Goal: Use online tool/utility: Utilize a website feature to perform a specific function

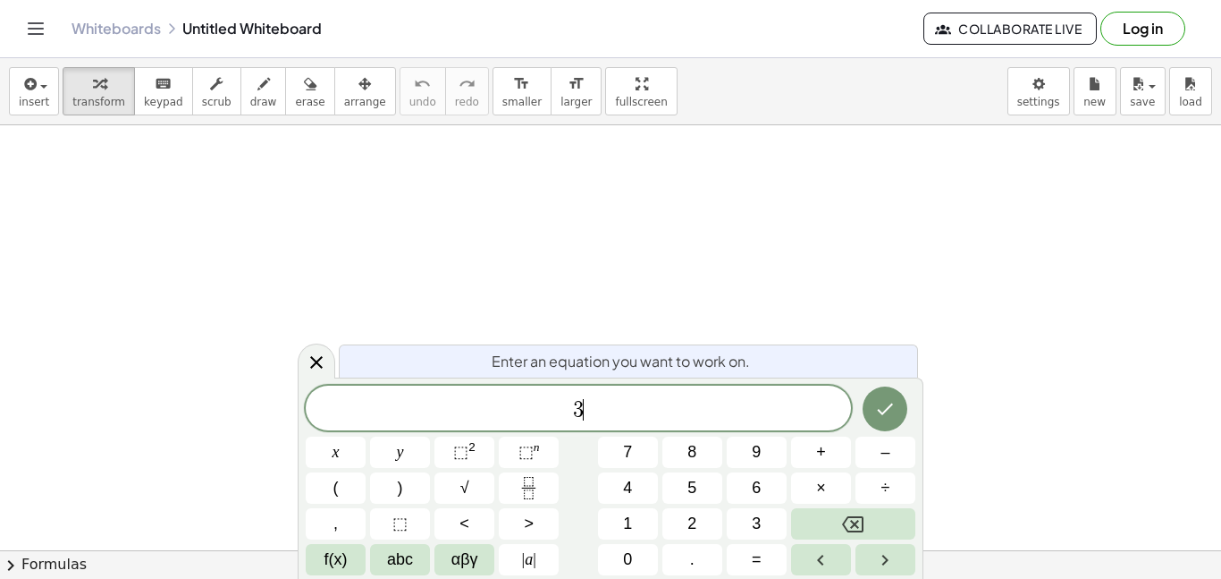
scroll to position [5, 0]
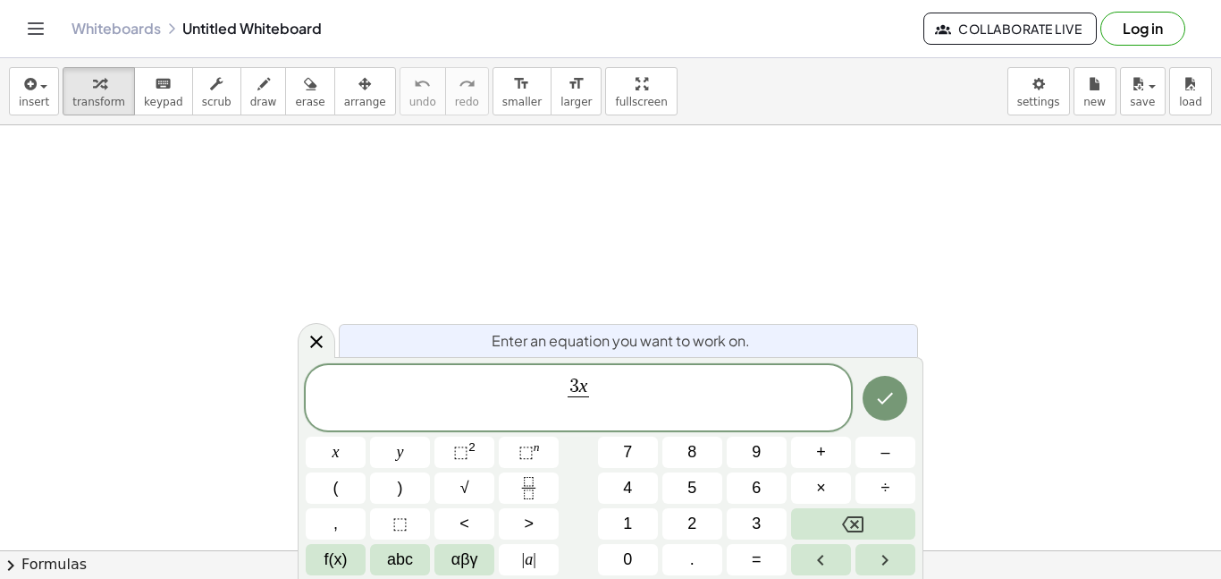
click at [590, 388] on span "3 x ​ ​" at bounding box center [578, 399] width 30 height 44
click at [587, 387] on span "3 x" at bounding box center [579, 387] width 22 height 20
click at [575, 410] on span at bounding box center [578, 408] width 55 height 24
click at [641, 390] on span "3 x − 1 4 ​ ​" at bounding box center [578, 399] width 545 height 47
click at [887, 387] on icon "Done" at bounding box center [884, 397] width 21 height 21
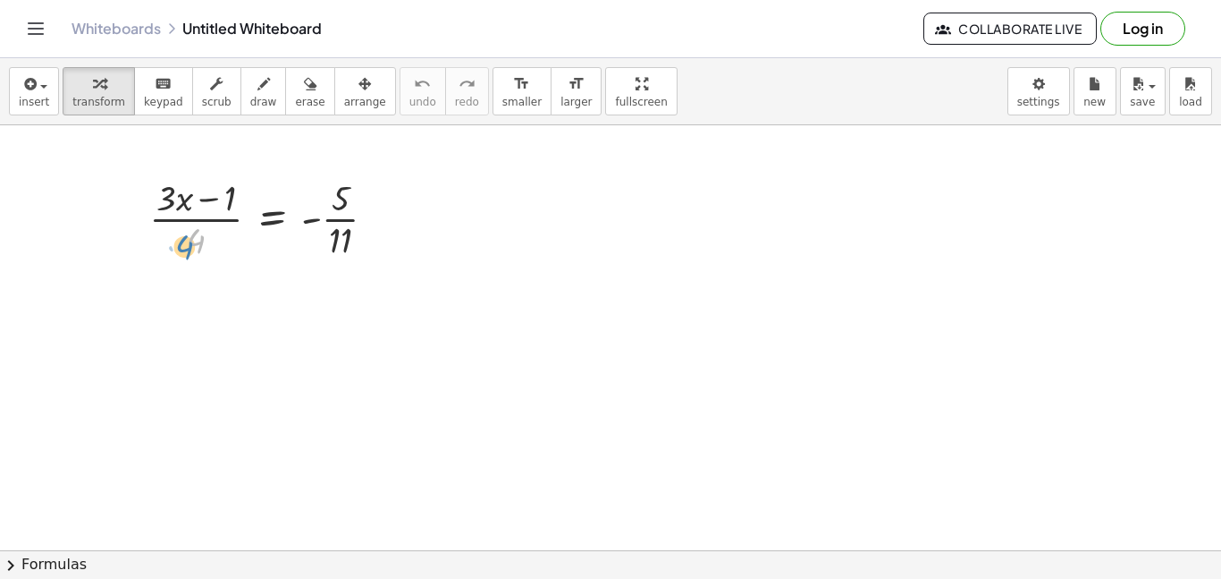
drag, startPoint x: 191, startPoint y: 237, endPoint x: 179, endPoint y: 242, distance: 13.6
click at [179, 242] on div at bounding box center [269, 217] width 259 height 89
click at [272, 215] on div at bounding box center [269, 217] width 259 height 89
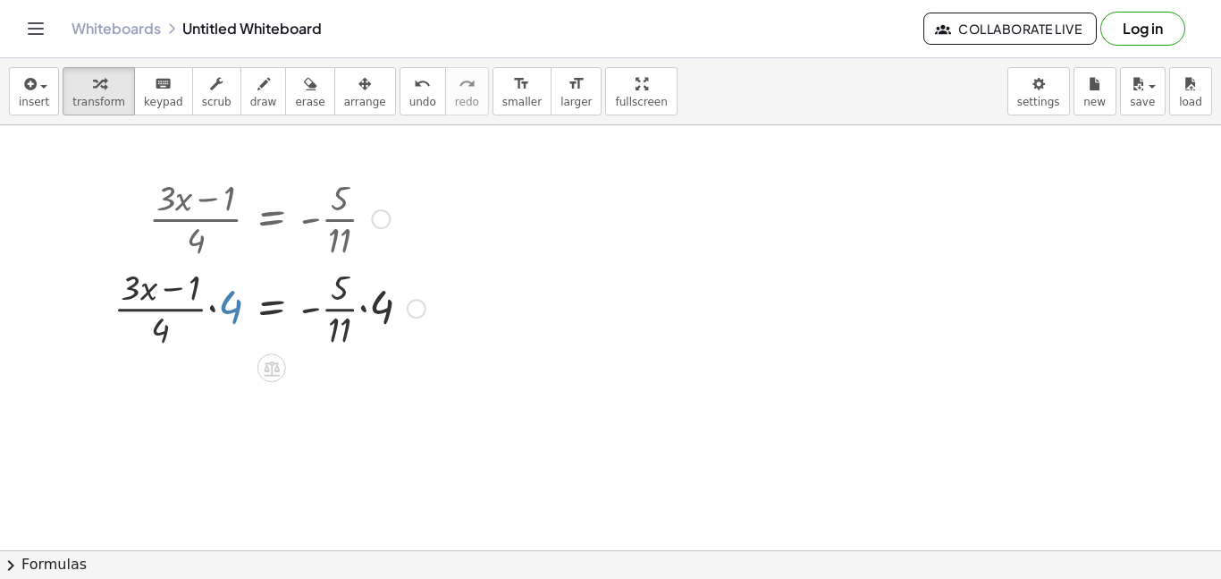
click at [242, 314] on div at bounding box center [270, 306] width 330 height 89
click at [420, 314] on div at bounding box center [417, 309] width 20 height 20
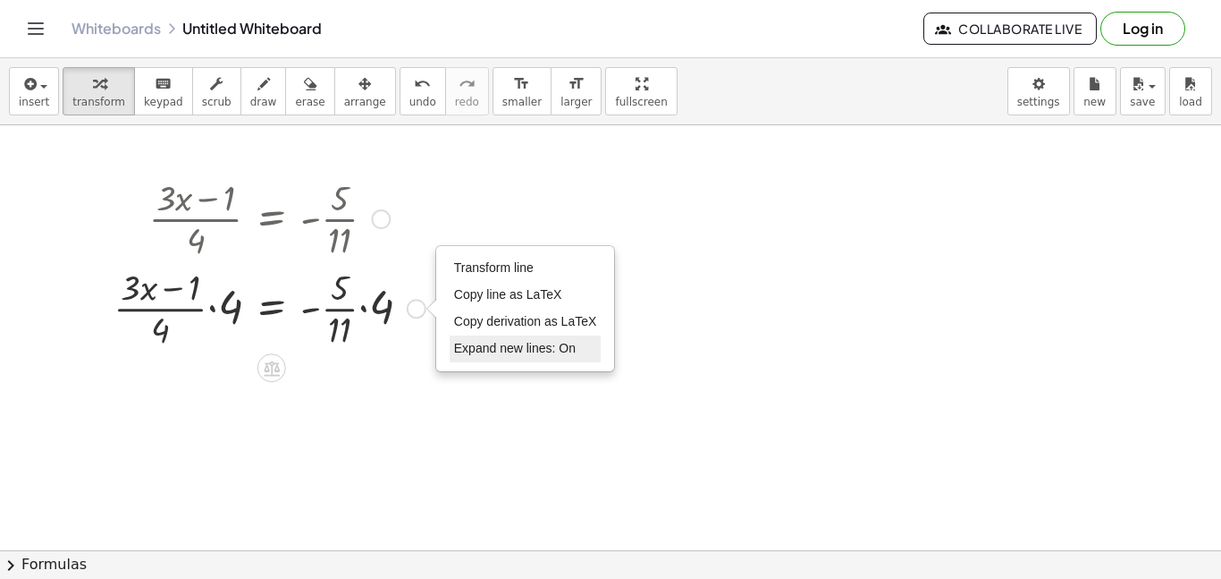
click at [481, 342] on span "Expand new lines: On" at bounding box center [515, 348] width 122 height 14
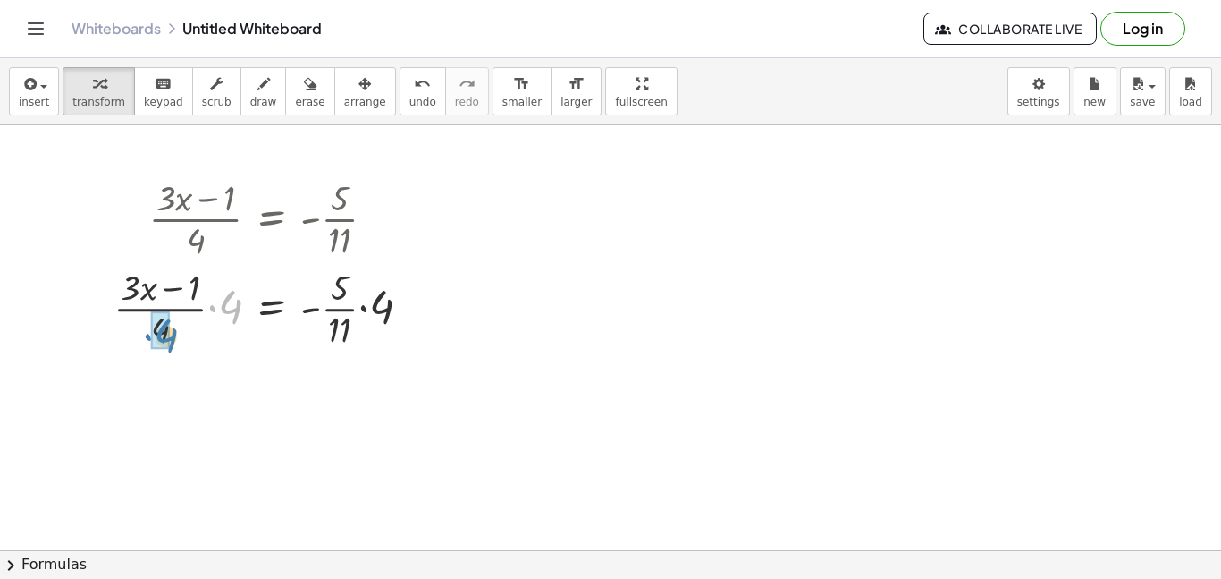
drag, startPoint x: 241, startPoint y: 306, endPoint x: 174, endPoint y: 334, distance: 72.1
click at [174, 334] on div at bounding box center [270, 306] width 330 height 89
drag, startPoint x: 376, startPoint y: 304, endPoint x: 342, endPoint y: 289, distance: 37.2
click at [342, 289] on div at bounding box center [281, 306] width 307 height 89
click at [352, 290] on div at bounding box center [274, 306] width 292 height 89
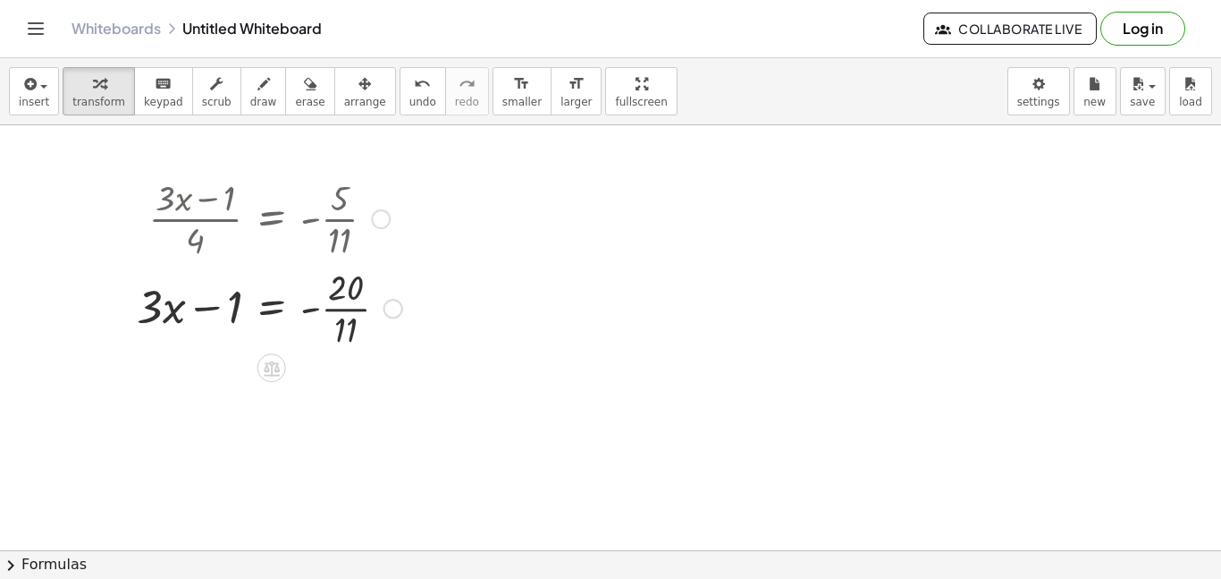
click at [319, 309] on div at bounding box center [269, 306] width 283 height 89
click at [335, 308] on div at bounding box center [269, 306] width 283 height 89
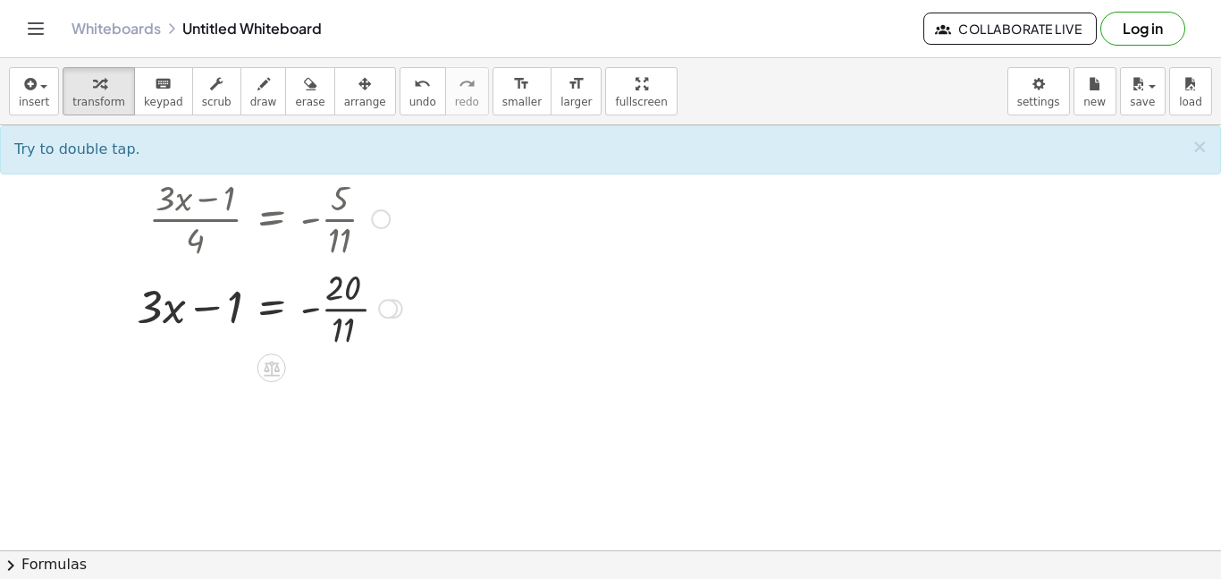
click at [335, 308] on div at bounding box center [269, 306] width 283 height 89
click at [268, 306] on div at bounding box center [269, 306] width 283 height 89
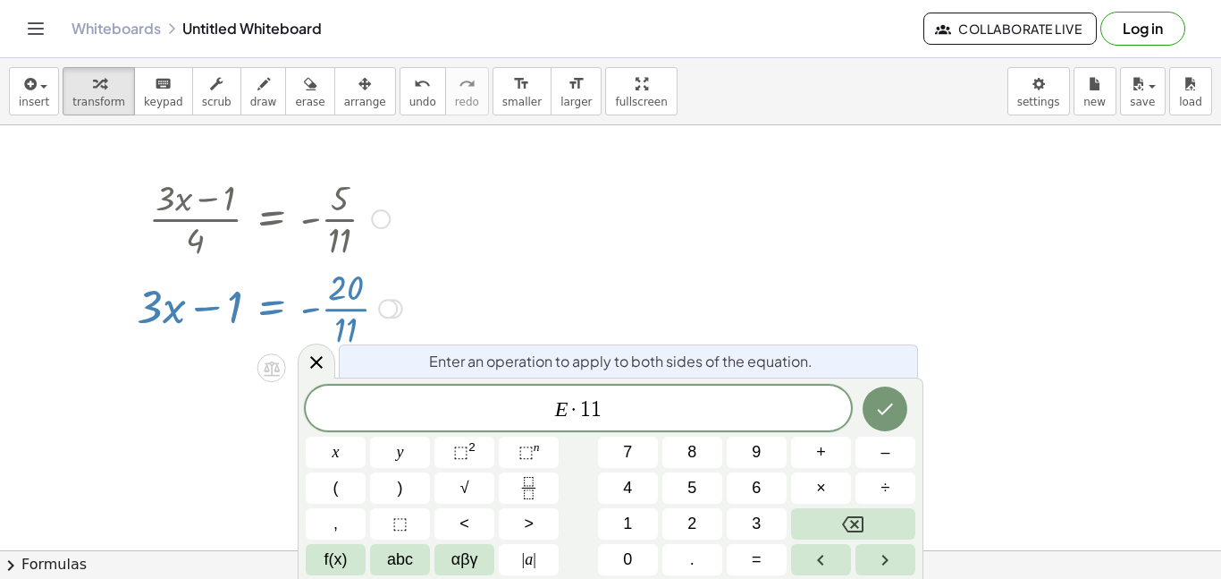
scroll to position [13, 0]
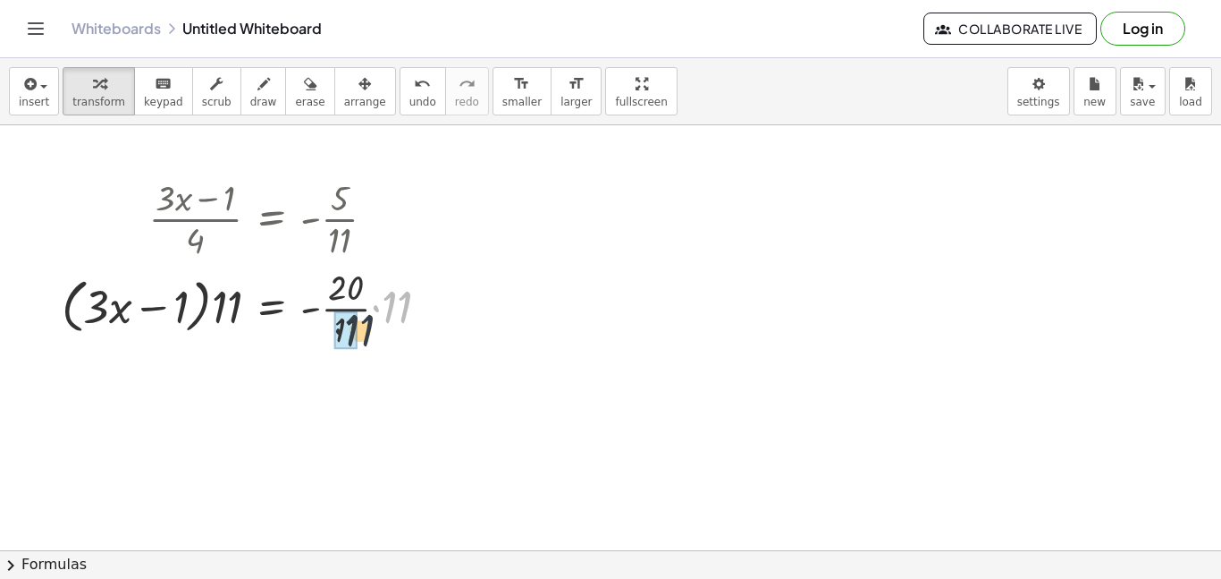
drag, startPoint x: 404, startPoint y: 292, endPoint x: 355, endPoint y: 318, distance: 55.6
drag, startPoint x: 236, startPoint y: 308, endPoint x: 185, endPoint y: 304, distance: 51.1
click at [185, 304] on div at bounding box center [231, 307] width 356 height 68
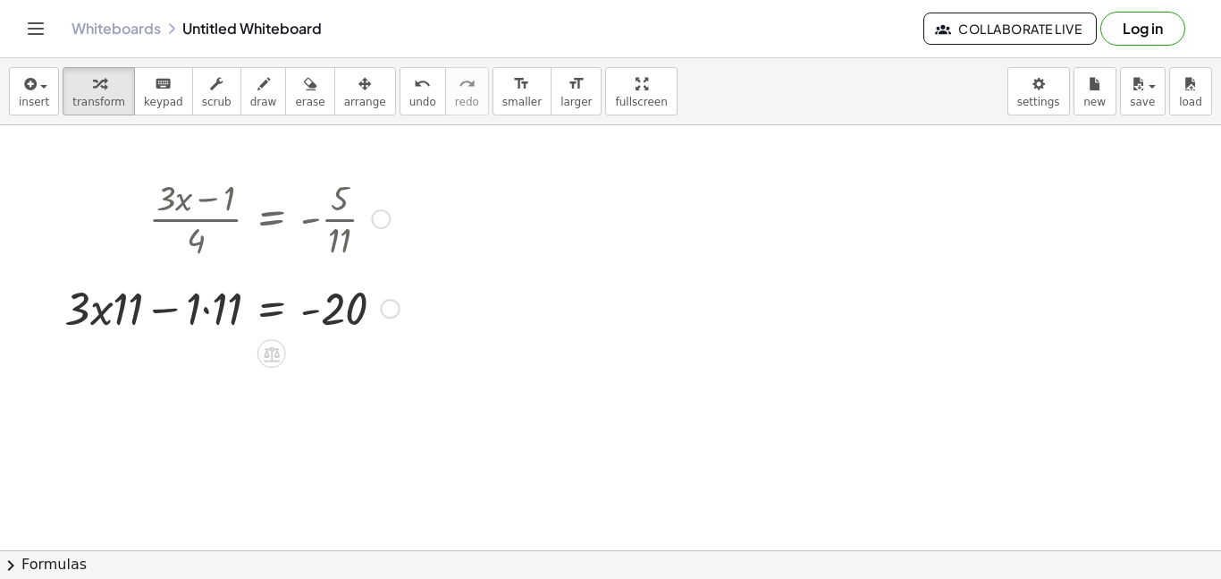
click at [206, 305] on div at bounding box center [231, 306] width 353 height 61
click at [134, 308] on div at bounding box center [244, 306] width 326 height 61
drag, startPoint x: 156, startPoint y: 306, endPoint x: 114, endPoint y: 309, distance: 41.3
click at [274, 306] on div at bounding box center [247, 306] width 321 height 61
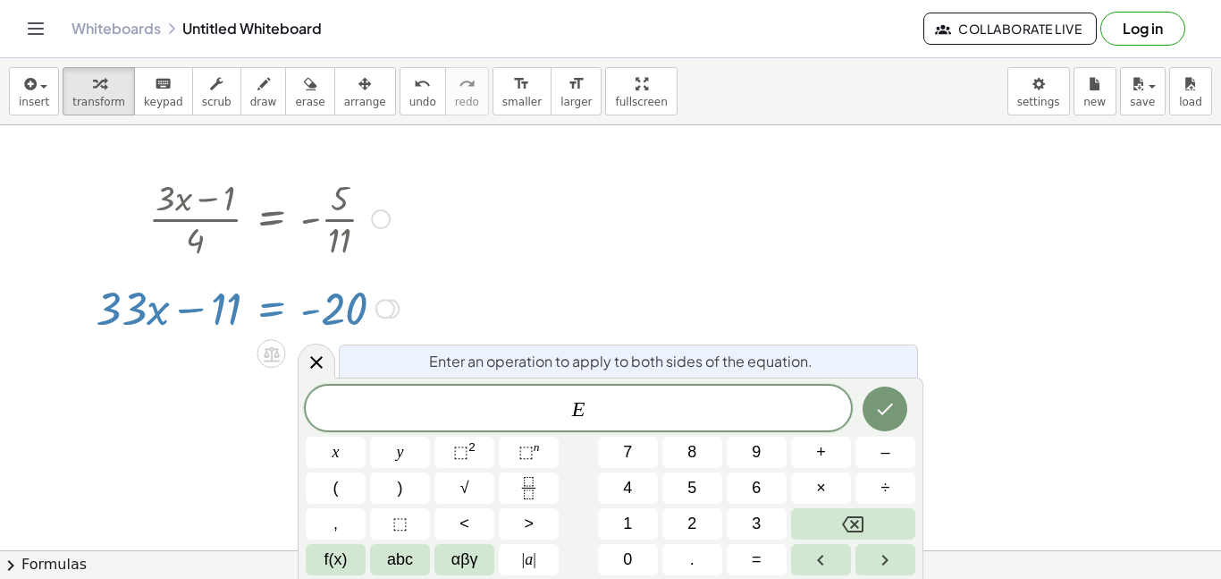
click at [274, 306] on div at bounding box center [247, 306] width 321 height 61
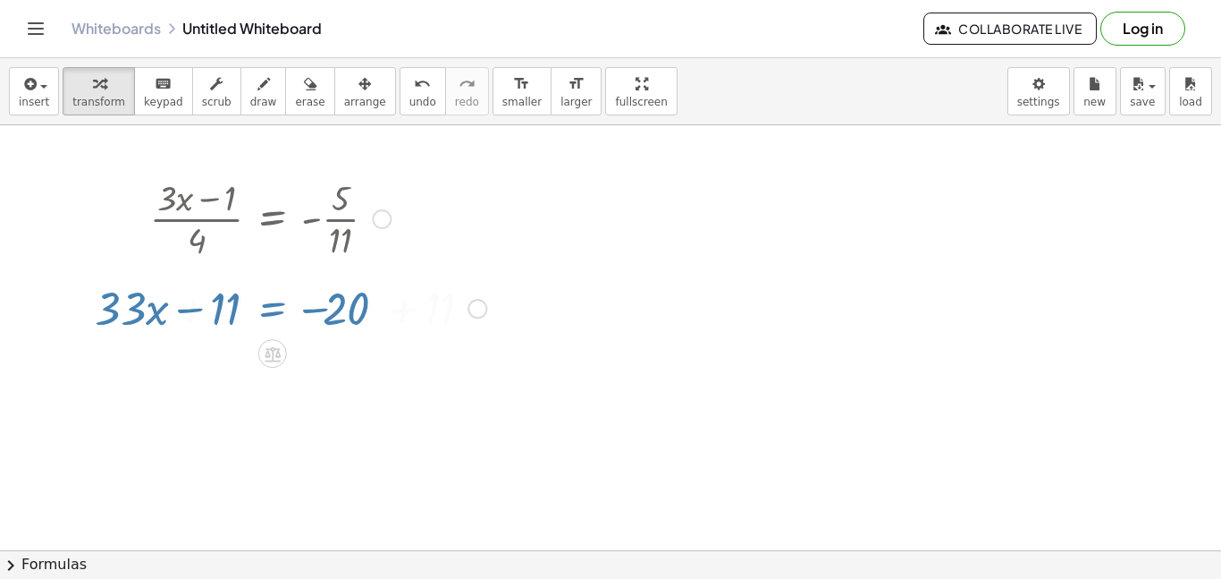
scroll to position [0, 0]
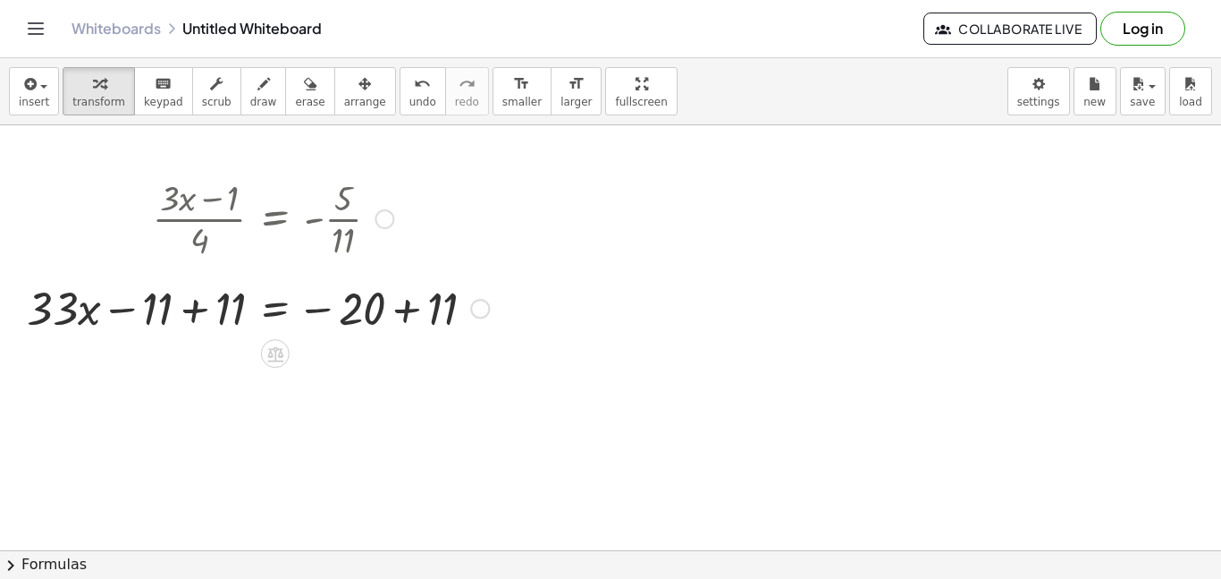
click at [200, 306] on div at bounding box center [258, 306] width 480 height 61
click at [384, 311] on div at bounding box center [320, 306] width 355 height 61
click at [389, 312] on div at bounding box center [320, 306] width 355 height 61
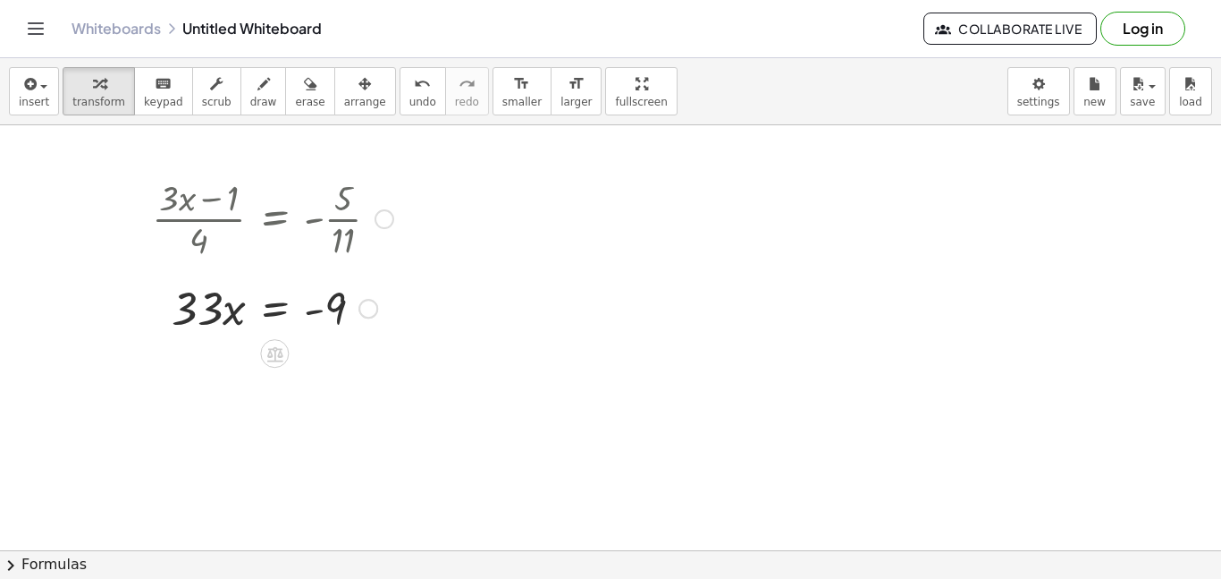
click at [283, 308] on div at bounding box center [272, 306] width 259 height 61
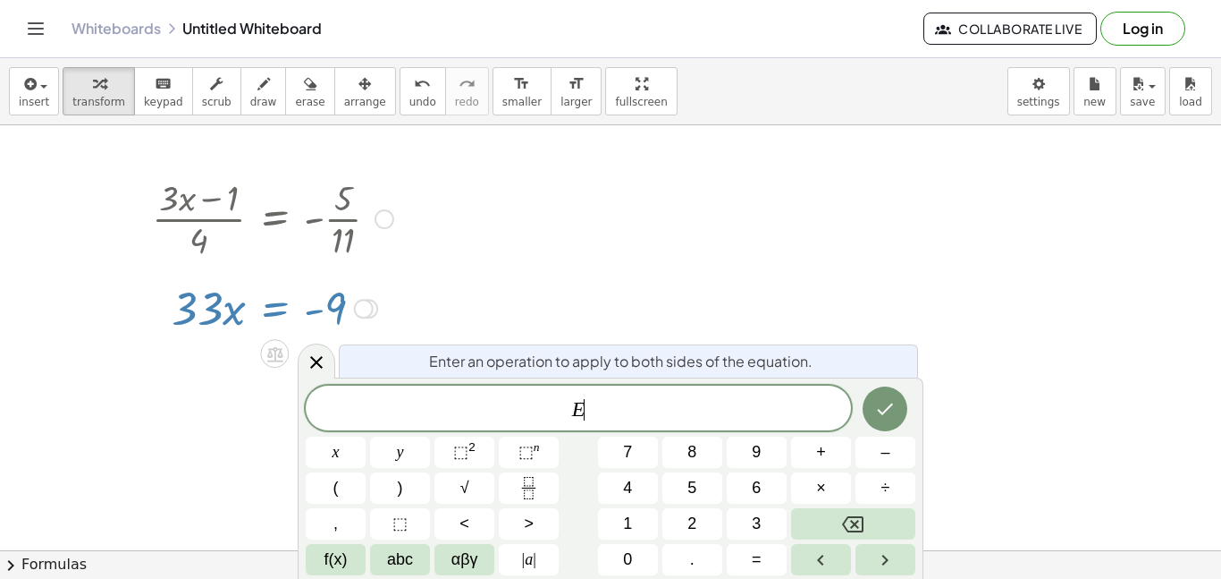
scroll to position [19, 0]
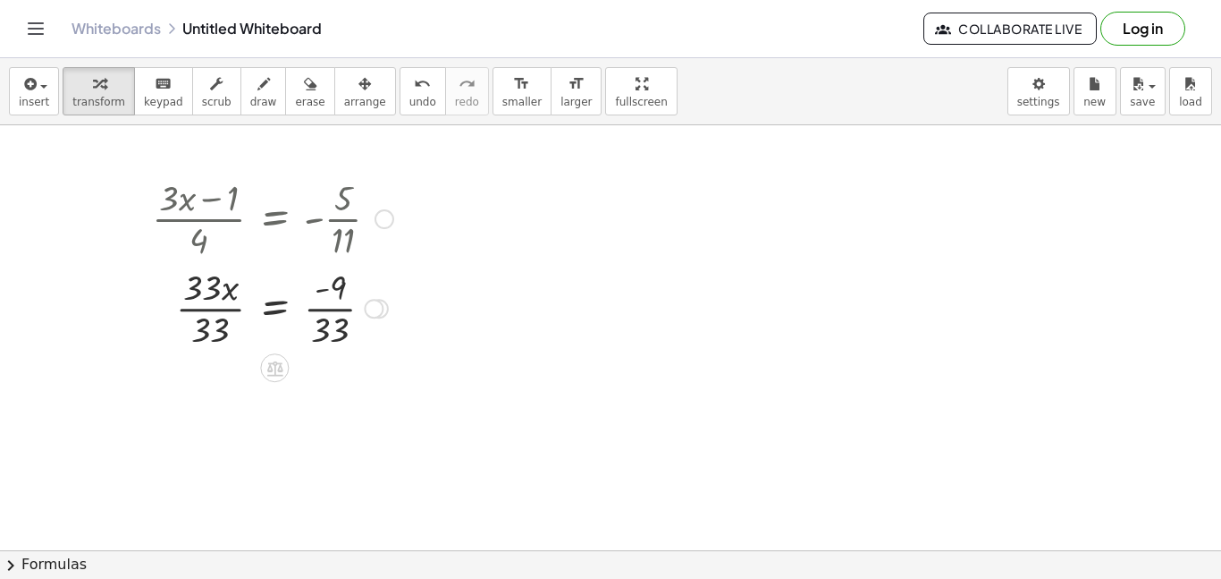
click at [242, 310] on div at bounding box center [272, 306] width 259 height 89
click at [332, 316] on div at bounding box center [272, 306] width 259 height 89
click at [331, 312] on div at bounding box center [272, 306] width 259 height 89
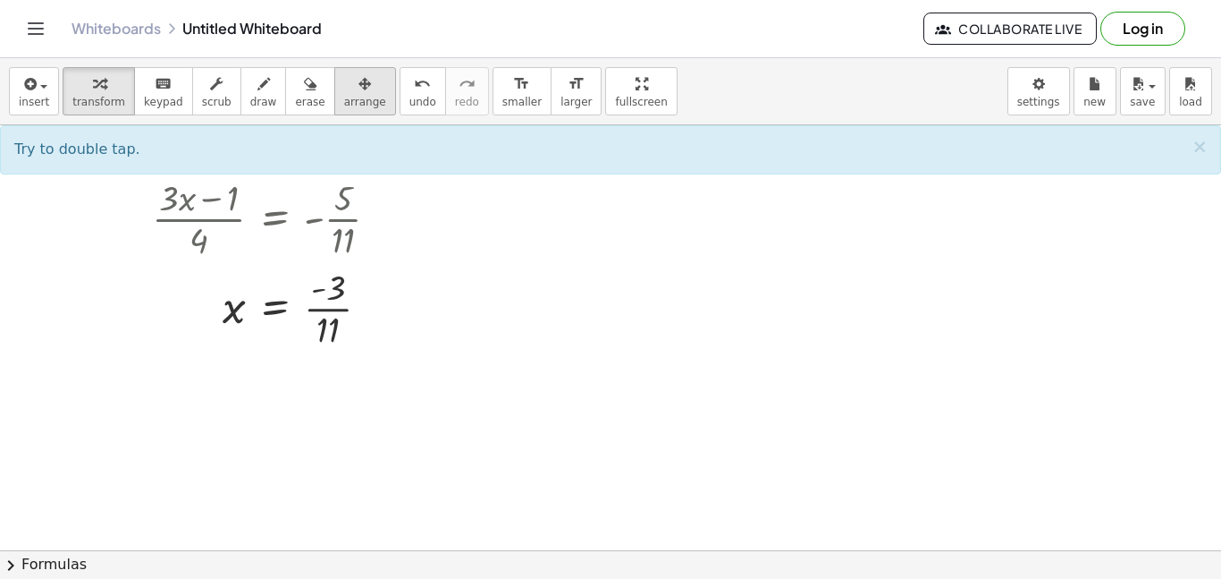
click at [344, 91] on div "button" at bounding box center [365, 82] width 42 height 21
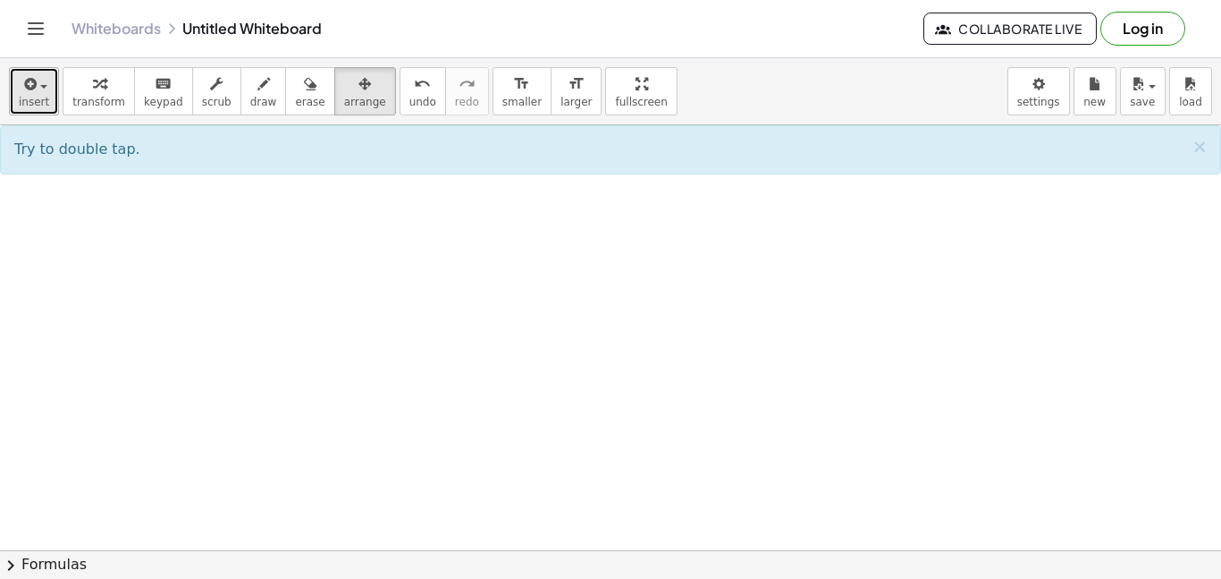
click at [47, 94] on button "insert" at bounding box center [34, 91] width 50 height 48
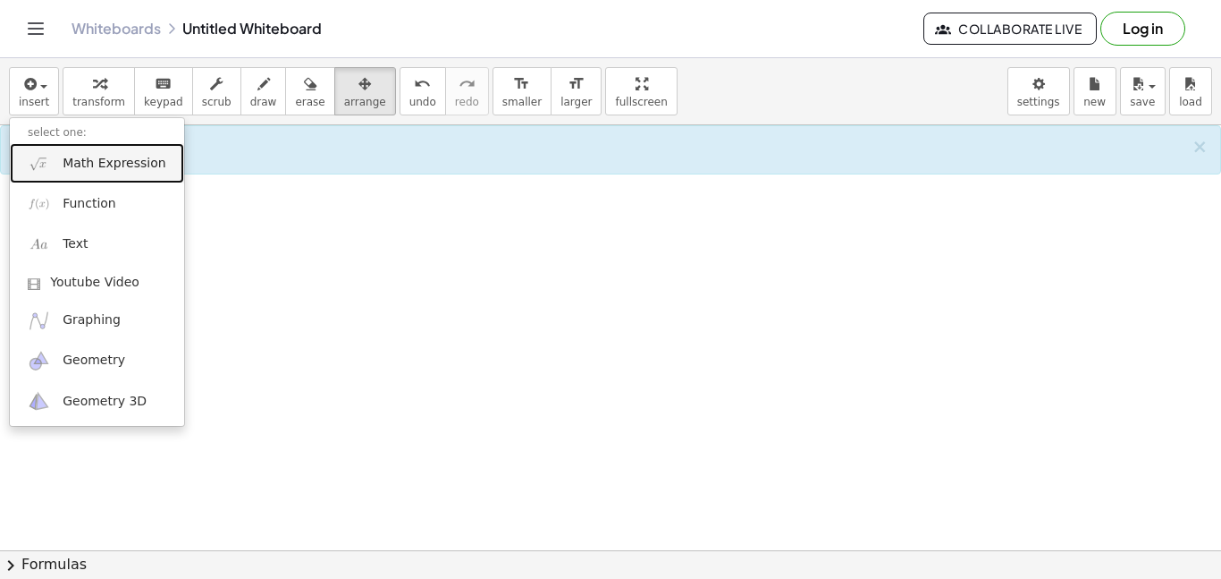
click at [77, 155] on span "Math Expression" at bounding box center [114, 164] width 103 height 18
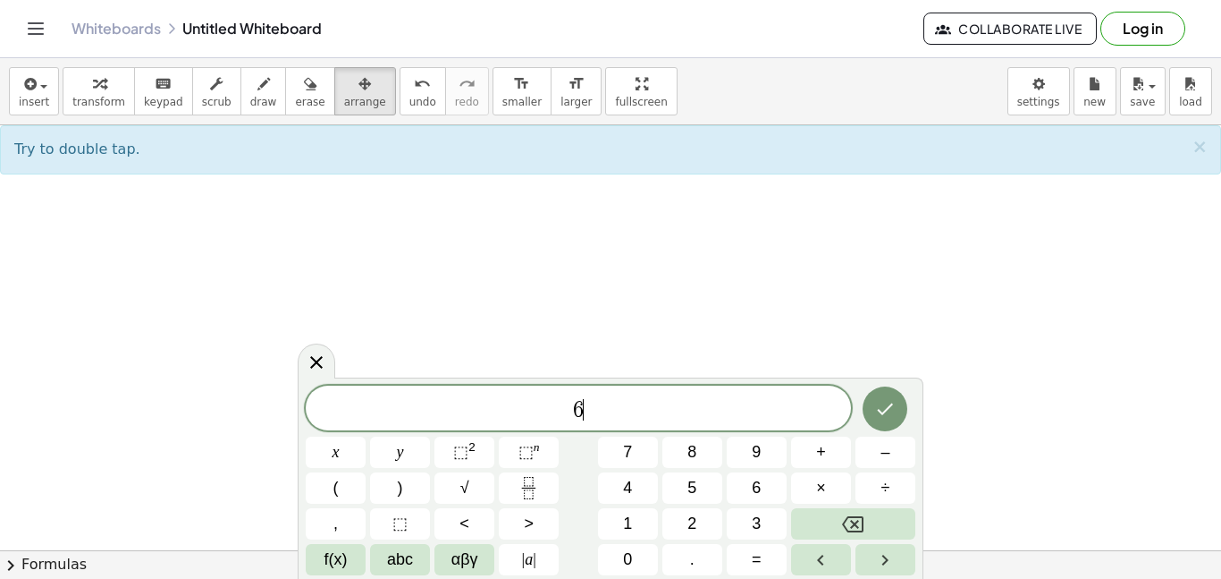
scroll to position [21, 0]
click at [672, 380] on div "6 − 5 ( 2 x − 3 ) x y ⬚ 2 ⬚ n 7 8 9 + – ( ) √ 4 5 6 × ÷ , ⬚ < > 1 2 3 f(x) abc …" at bounding box center [611, 476] width 626 height 205
click at [679, 410] on span "6 − 5 ( 2 x − 3 )" at bounding box center [578, 408] width 545 height 30
click at [895, 406] on icon "Done" at bounding box center [884, 406] width 21 height 21
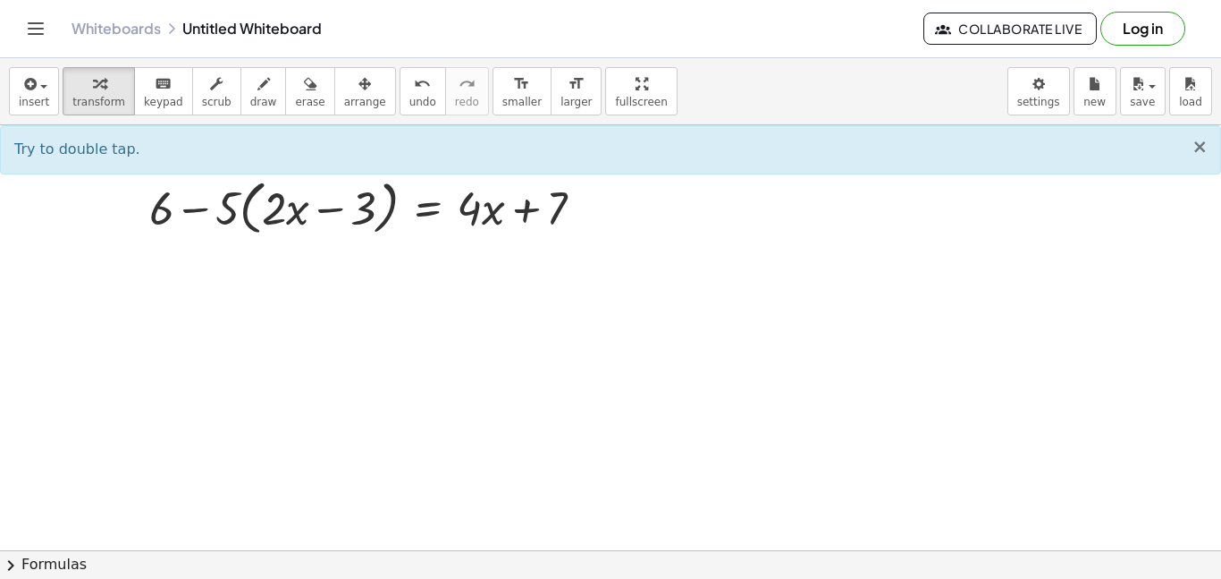
click at [1199, 148] on span "×" at bounding box center [1200, 146] width 16 height 21
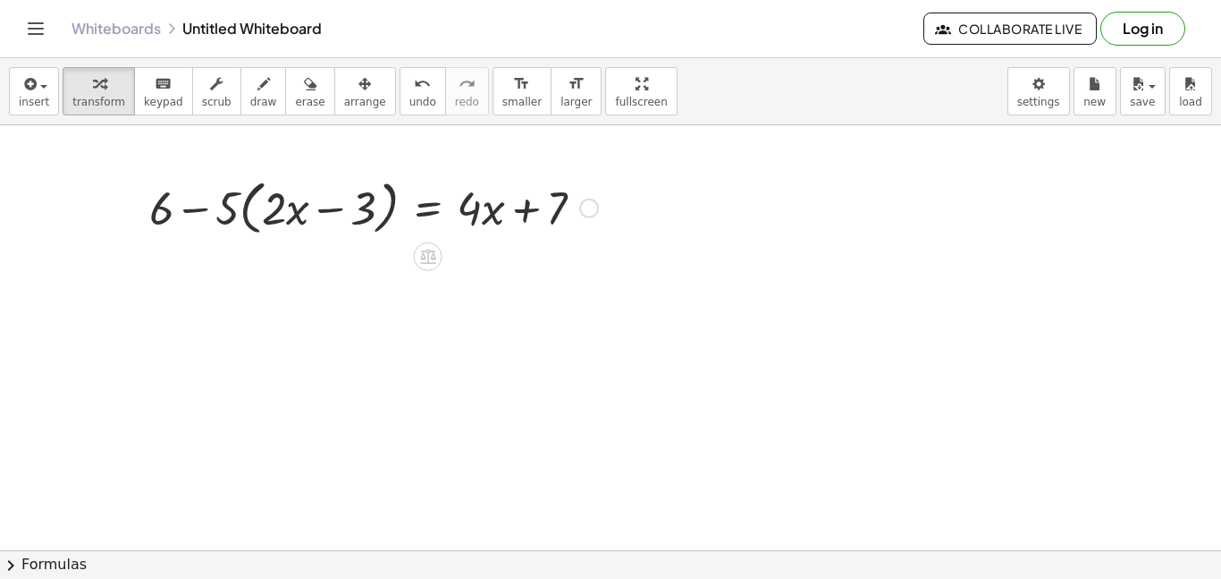
click at [598, 212] on div at bounding box center [373, 207] width 467 height 68
click at [596, 212] on div at bounding box center [589, 209] width 20 height 20
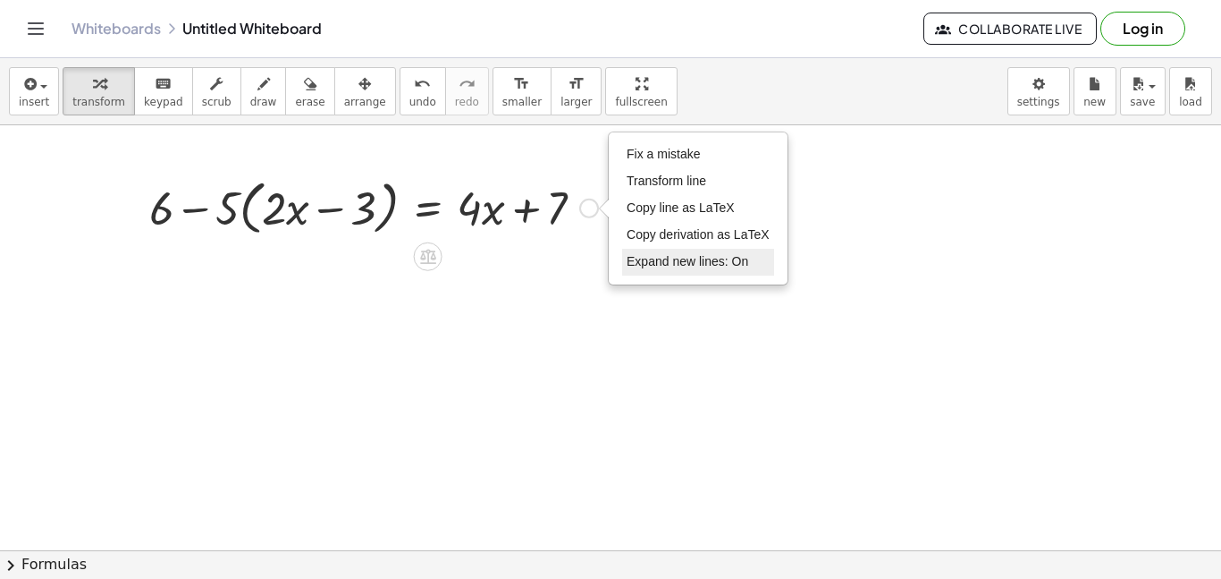
click at [649, 258] on span "Expand new lines: On" at bounding box center [688, 261] width 122 height 14
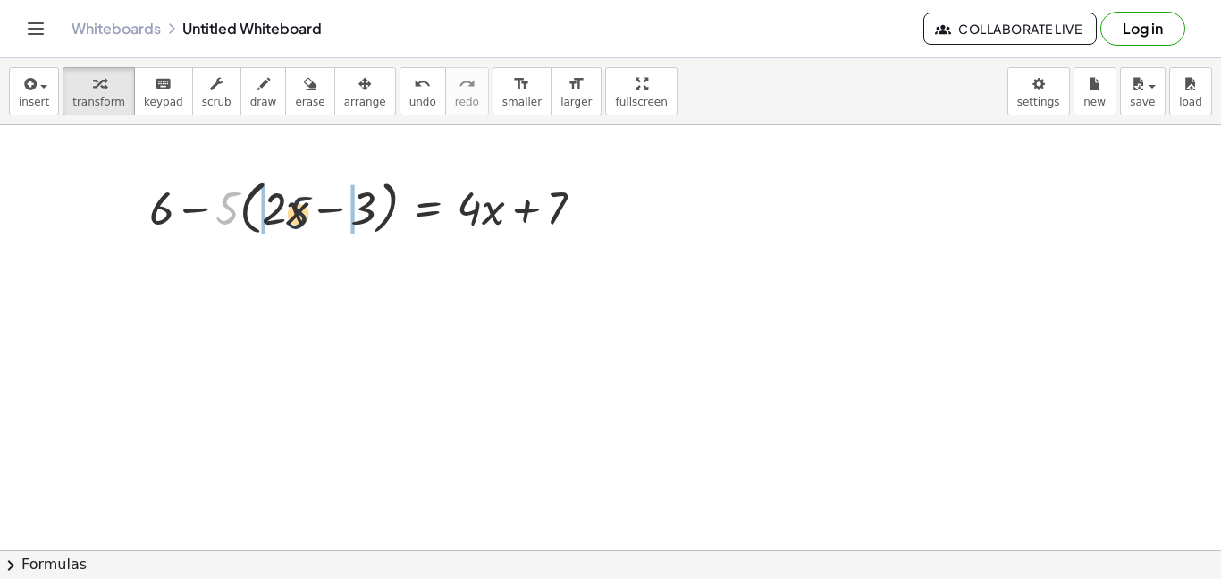
drag, startPoint x: 224, startPoint y: 207, endPoint x: 307, endPoint y: 212, distance: 82.4
click at [307, 212] on div at bounding box center [373, 207] width 467 height 68
click at [235, 214] on div at bounding box center [351, 207] width 512 height 68
click at [351, 206] on div at bounding box center [361, 207] width 491 height 68
drag, startPoint x: 171, startPoint y: 208, endPoint x: 260, endPoint y: 212, distance: 89.5
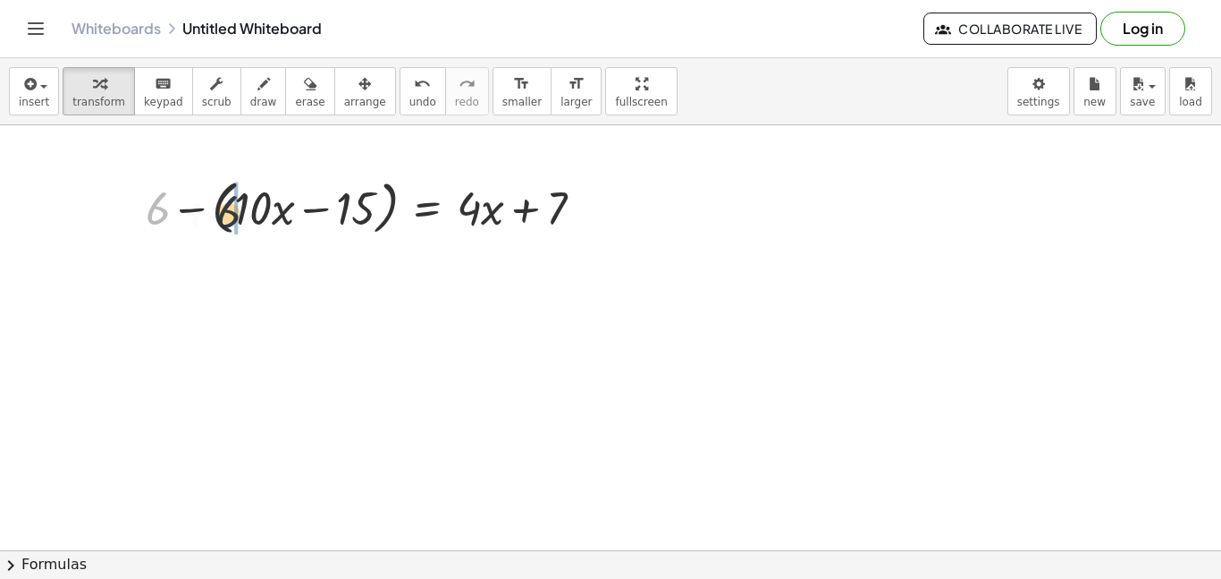
click at [260, 212] on div at bounding box center [372, 207] width 470 height 68
click at [225, 213] on div at bounding box center [340, 207] width 532 height 68
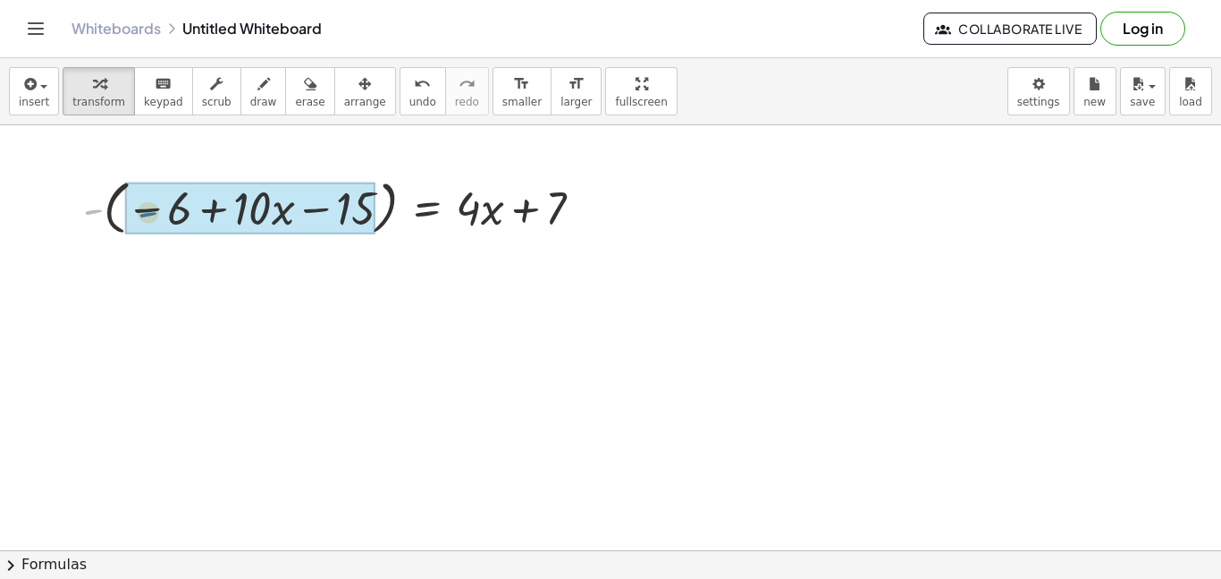
drag, startPoint x: 99, startPoint y: 207, endPoint x: 156, endPoint y: 210, distance: 56.4
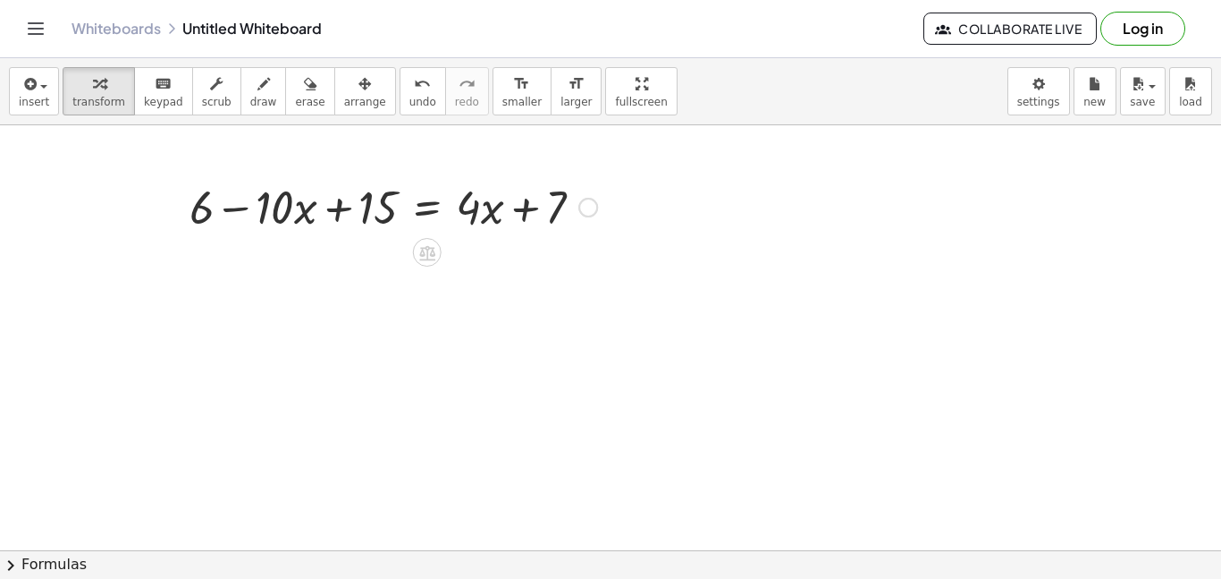
click at [339, 209] on div at bounding box center [394, 205] width 426 height 61
drag, startPoint x: 374, startPoint y: 208, endPoint x: 193, endPoint y: 213, distance: 180.7
click at [435, 203] on div at bounding box center [426, 205] width 359 height 61
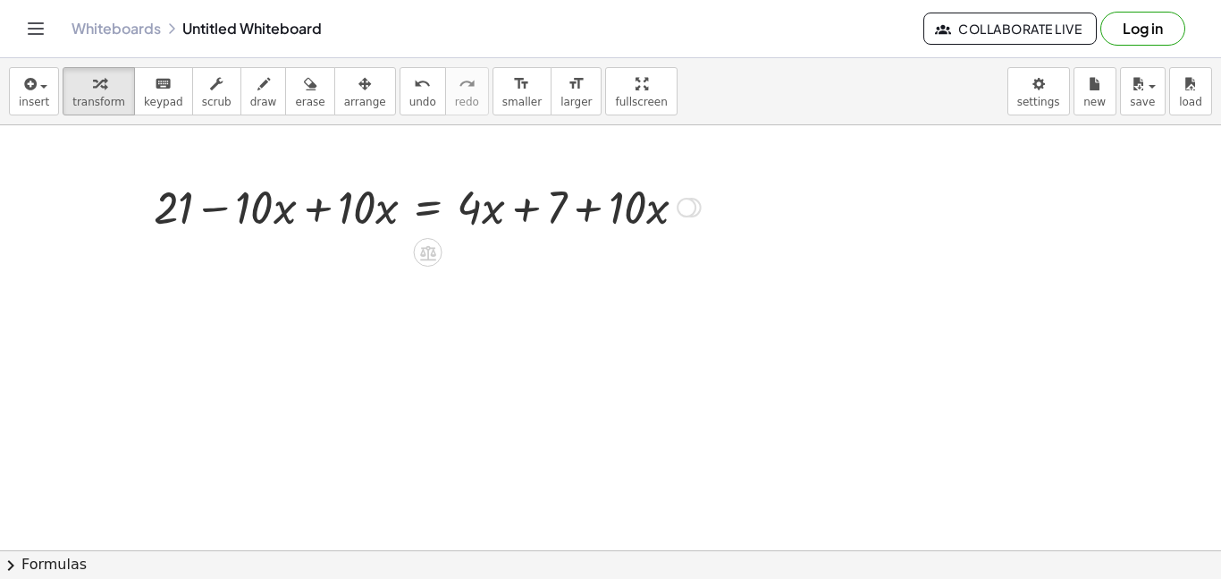
click at [327, 209] on div at bounding box center [427, 205] width 565 height 61
click at [571, 216] on div at bounding box center [529, 205] width 359 height 61
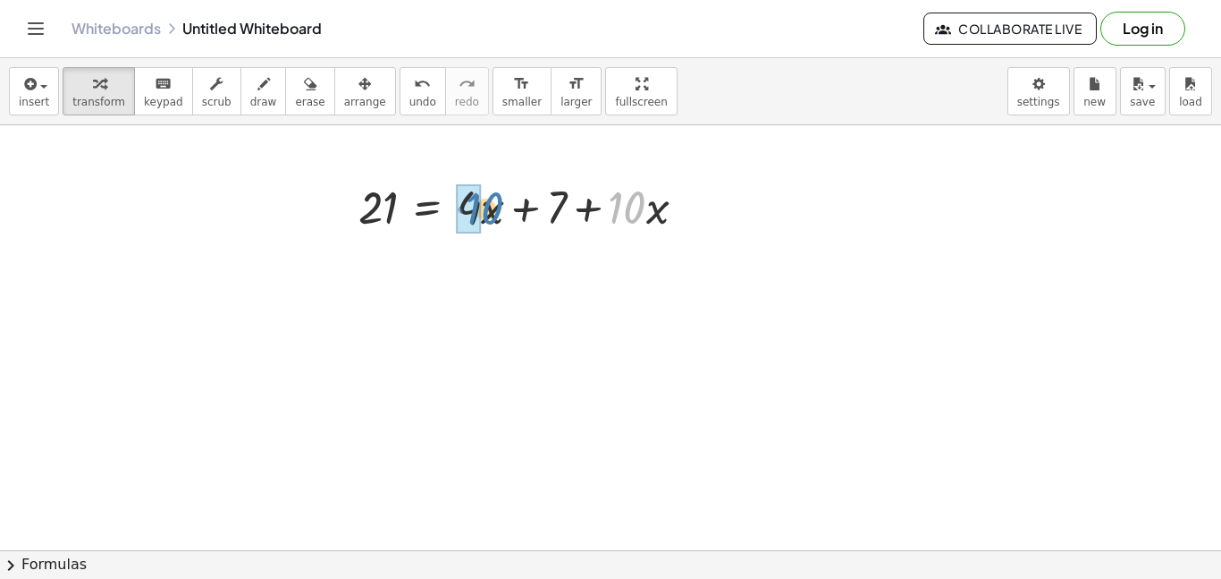
drag, startPoint x: 609, startPoint y: 206, endPoint x: 464, endPoint y: 207, distance: 144.9
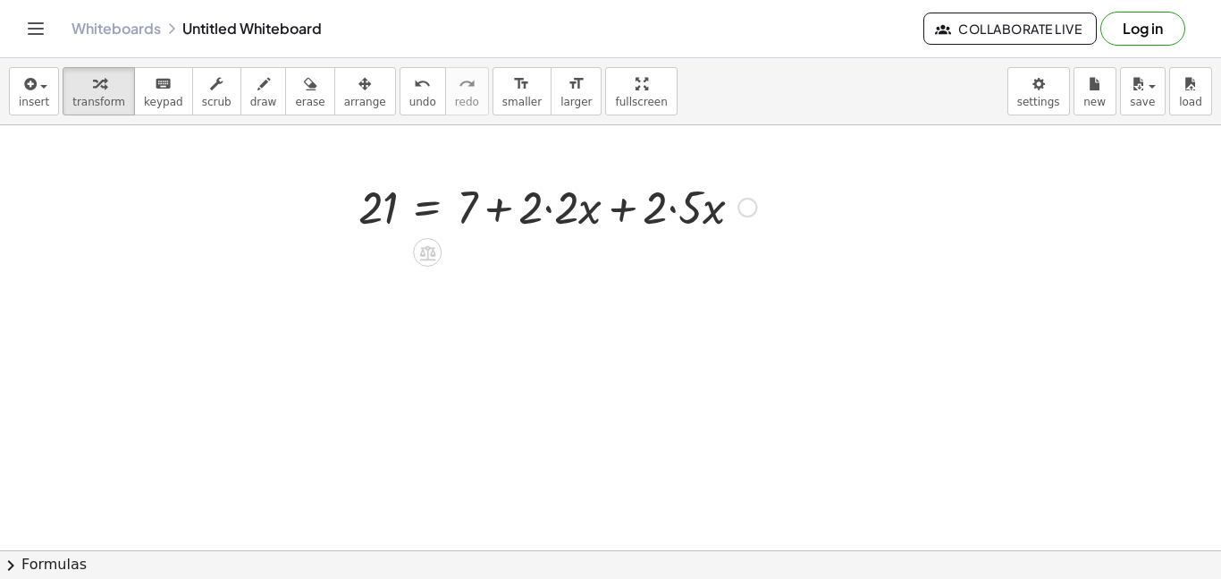
click at [613, 208] on div at bounding box center [558, 205] width 416 height 61
click at [559, 208] on div at bounding box center [558, 205] width 416 height 61
click at [646, 208] on div at bounding box center [540, 205] width 381 height 61
click at [589, 207] on div at bounding box center [529, 205] width 359 height 61
click at [426, 203] on div at bounding box center [486, 205] width 273 height 61
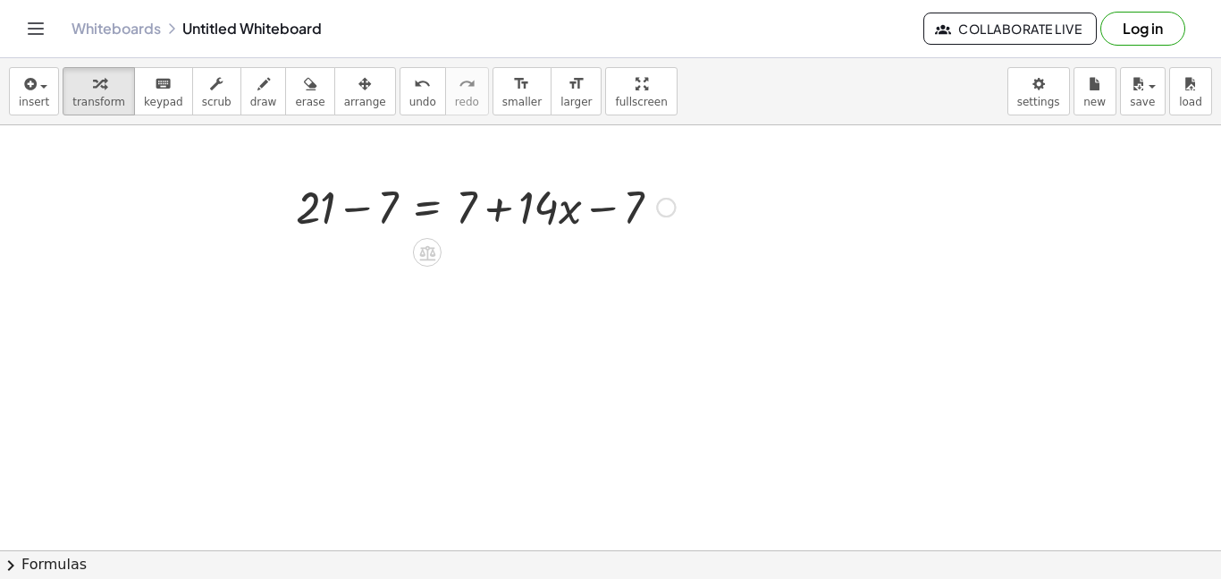
click at [359, 202] on div at bounding box center [485, 205] width 397 height 61
click at [507, 215] on div at bounding box center [517, 205] width 335 height 61
drag, startPoint x: 604, startPoint y: 202, endPoint x: 439, endPoint y: 200, distance: 165.4
click at [439, 200] on div at bounding box center [517, 205] width 335 height 61
click at [435, 207] on div at bounding box center [455, 205] width 210 height 61
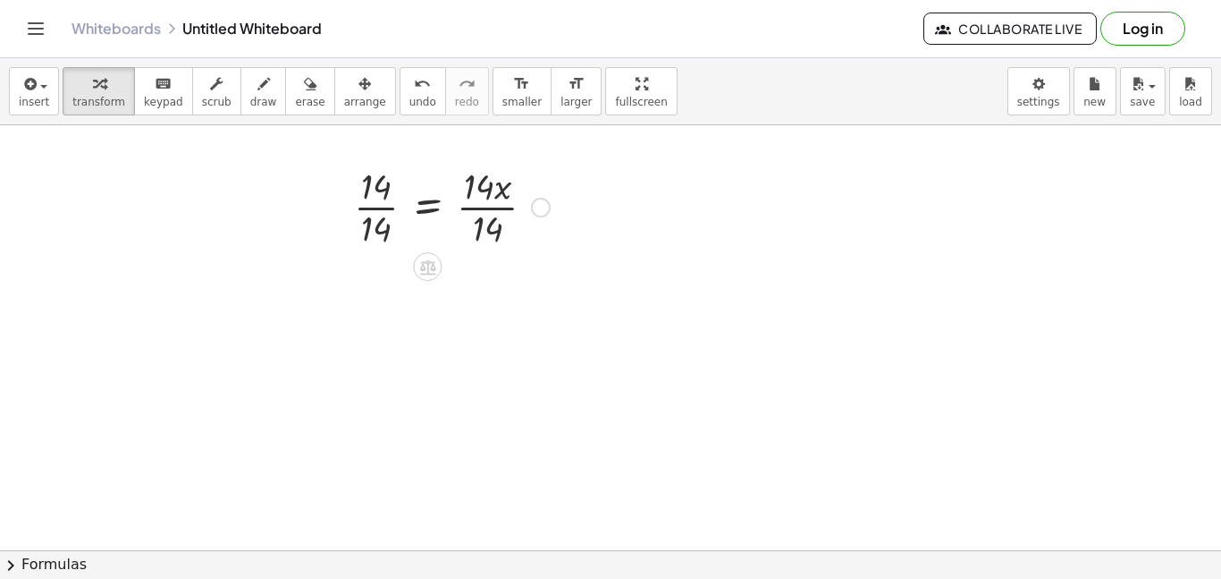
click at [485, 208] on div at bounding box center [452, 205] width 214 height 89
click at [376, 204] on div at bounding box center [432, 205] width 174 height 89
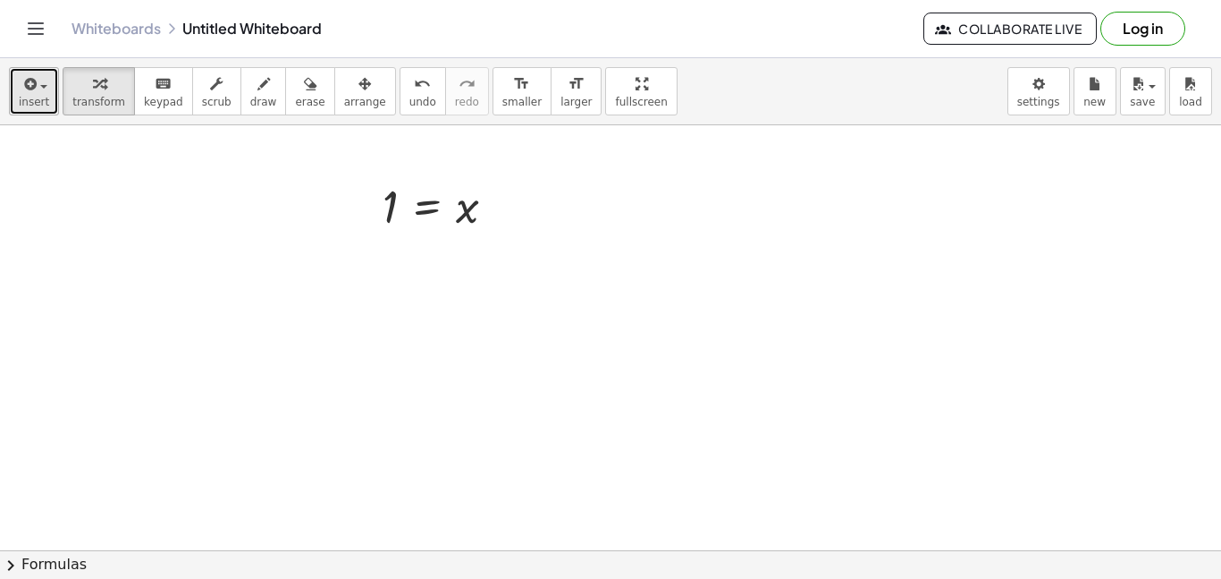
click at [9, 85] on button "insert" at bounding box center [34, 91] width 50 height 48
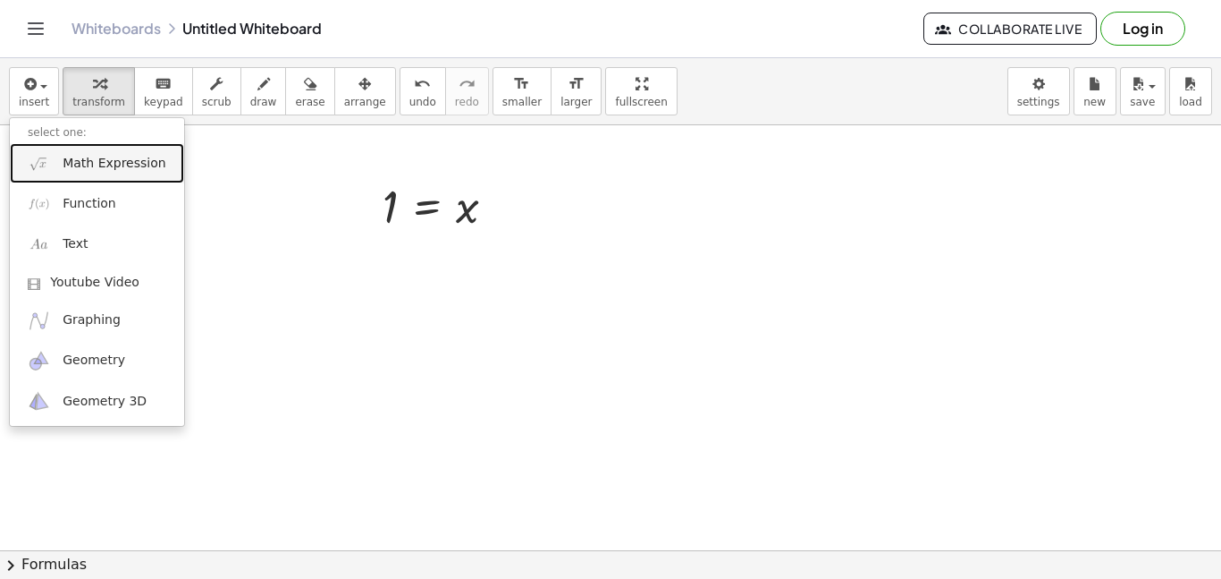
click at [126, 177] on link "Math Expression" at bounding box center [97, 163] width 174 height 40
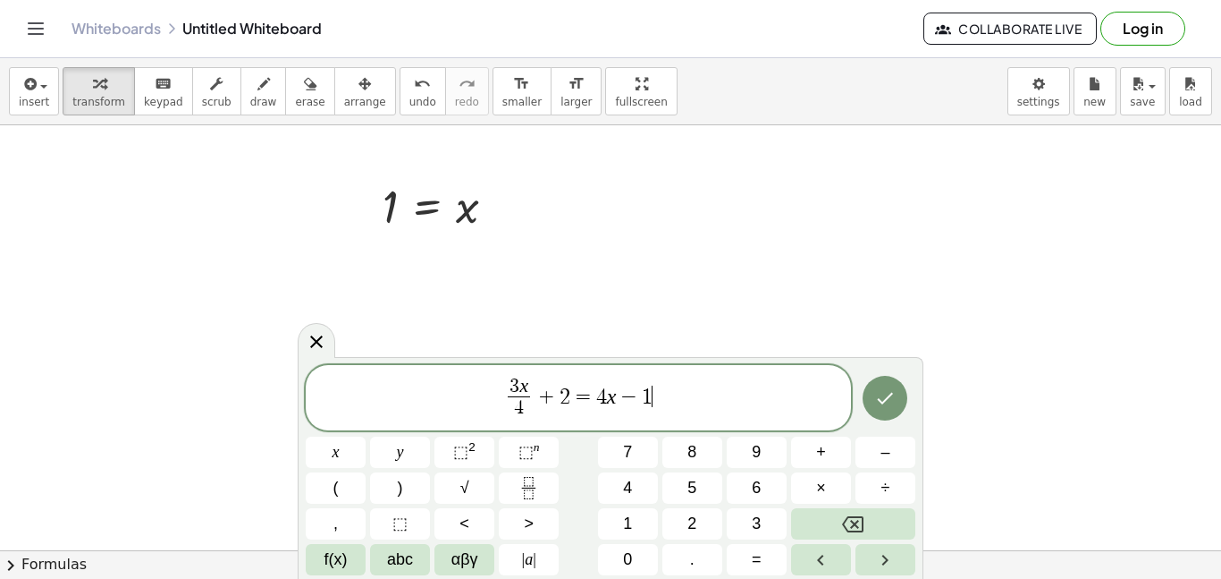
click at [885, 393] on icon "Done" at bounding box center [884, 397] width 21 height 21
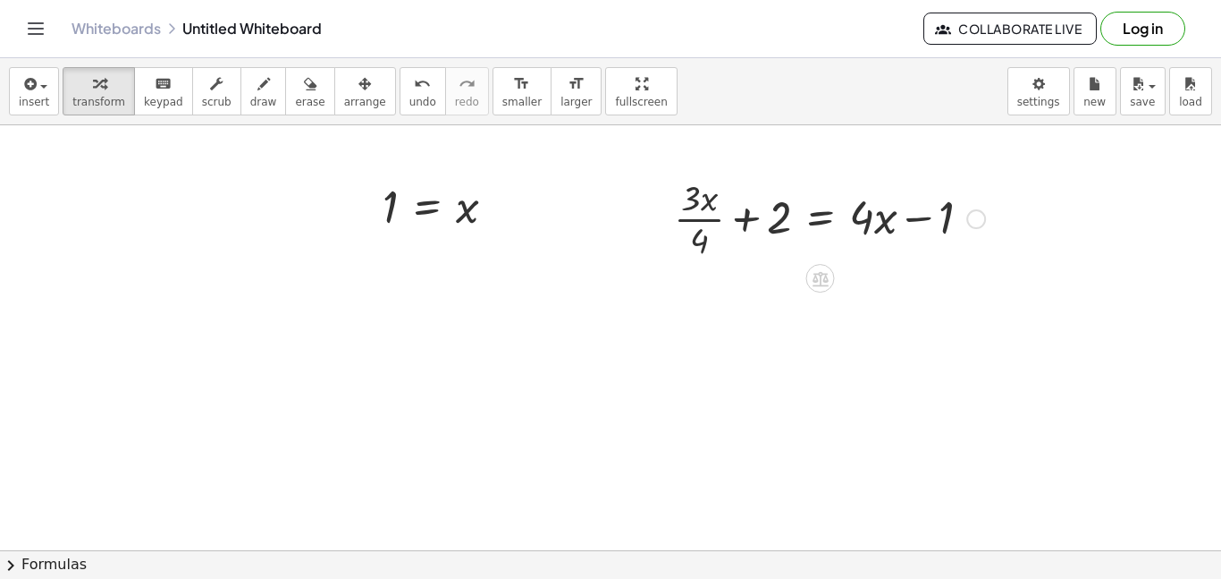
click at [985, 224] on div at bounding box center [829, 217] width 329 height 89
click at [984, 224] on div at bounding box center [977, 219] width 20 height 20
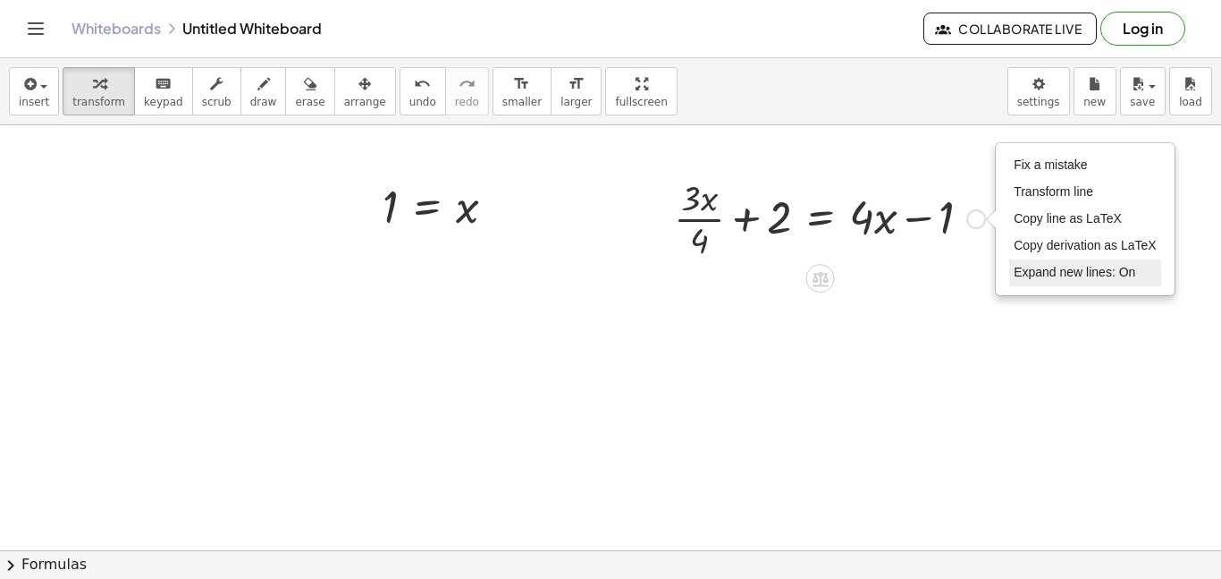
click at [1029, 273] on span "Expand new lines: On" at bounding box center [1075, 272] width 122 height 14
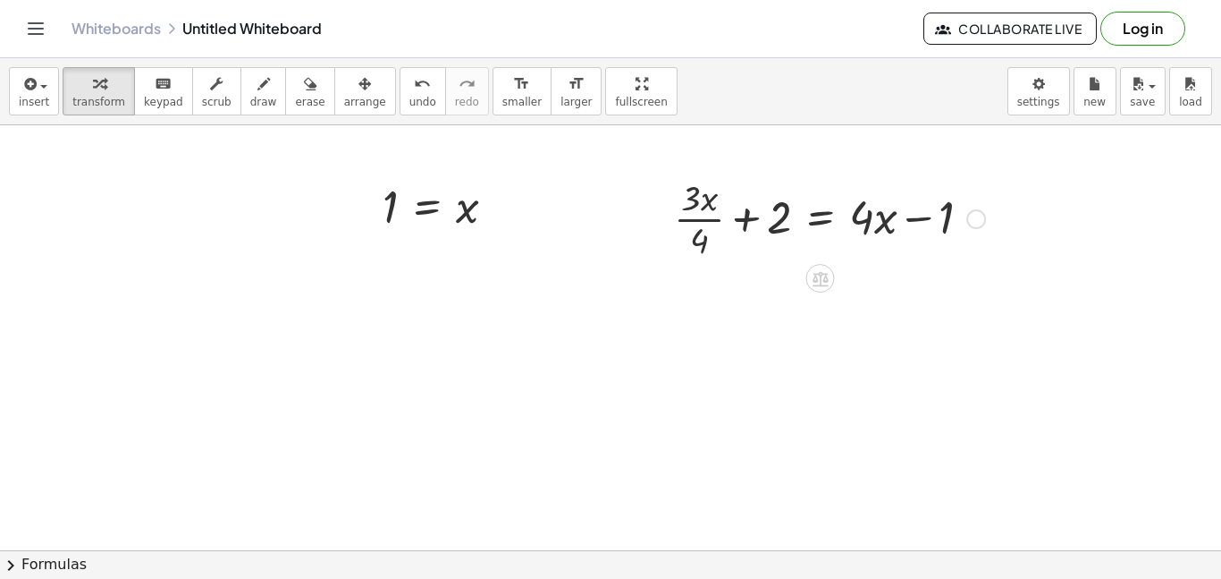
click at [827, 213] on div at bounding box center [829, 217] width 329 height 89
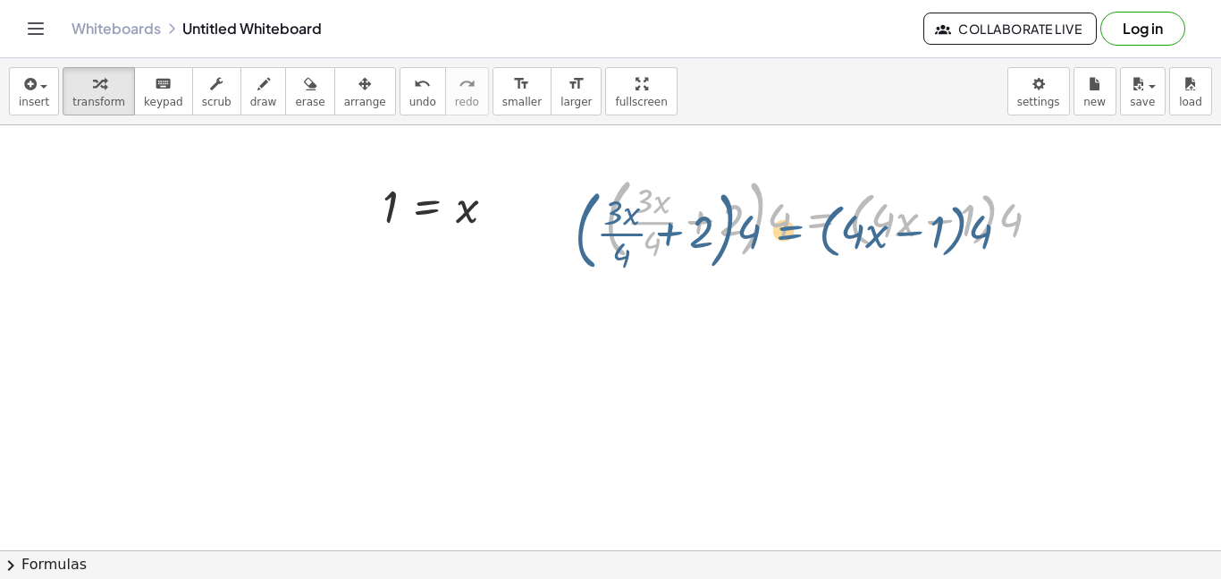
drag, startPoint x: 795, startPoint y: 207, endPoint x: 776, endPoint y: 218, distance: 21.6
click at [776, 218] on div at bounding box center [829, 217] width 467 height 97
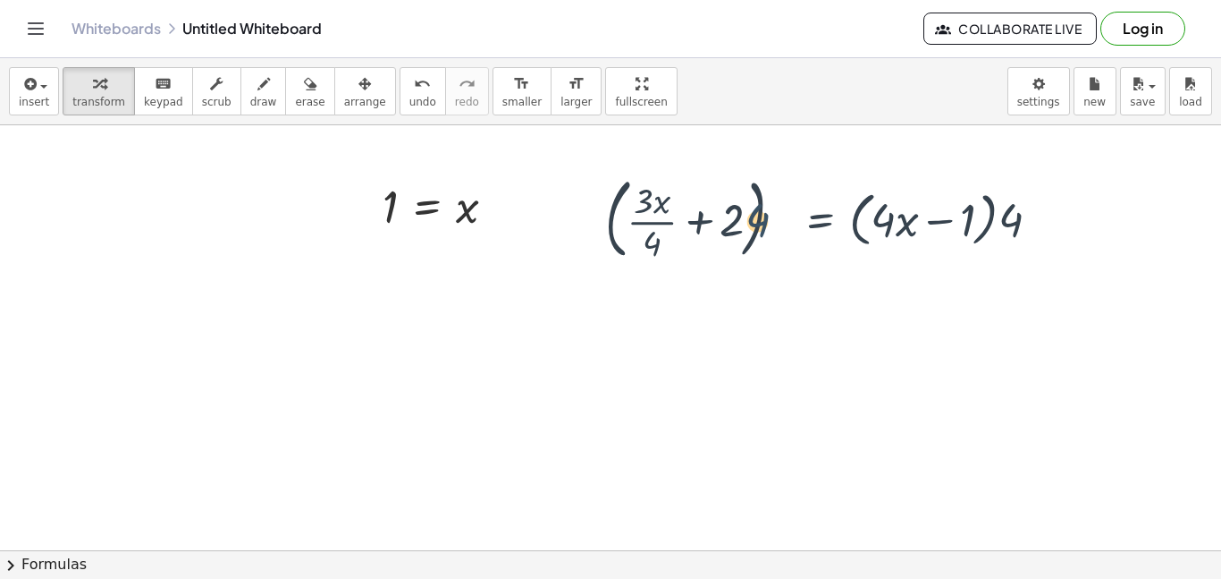
drag, startPoint x: 775, startPoint y: 224, endPoint x: 743, endPoint y: 224, distance: 32.2
click at [743, 224] on div at bounding box center [829, 217] width 467 height 97
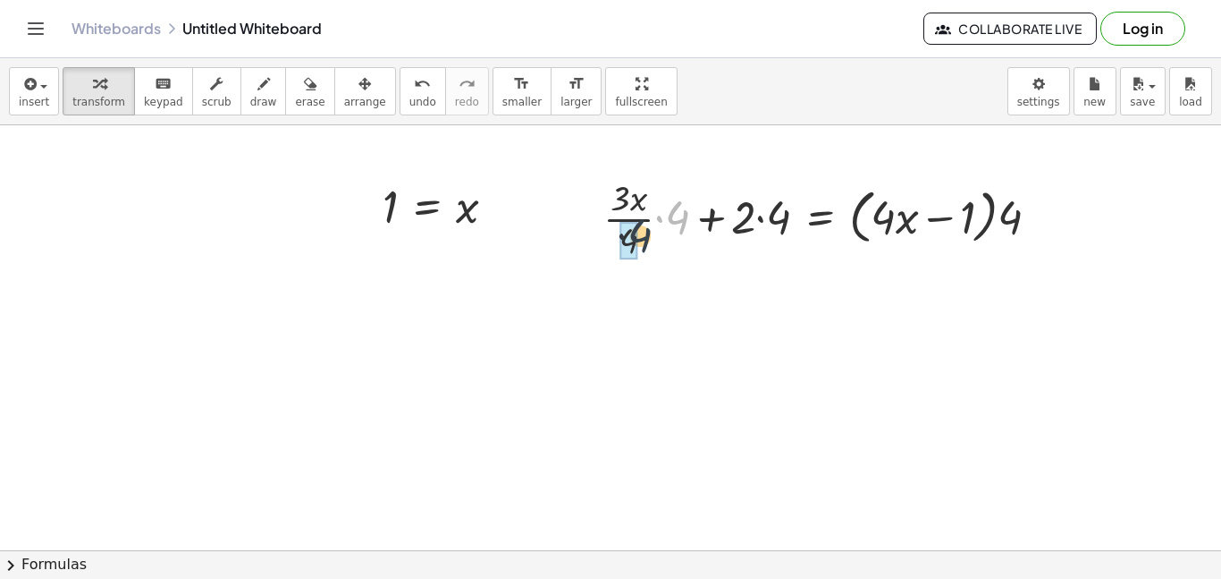
drag, startPoint x: 679, startPoint y: 222, endPoint x: 638, endPoint y: 241, distance: 45.6
click at [763, 217] on div at bounding box center [847, 217] width 431 height 68
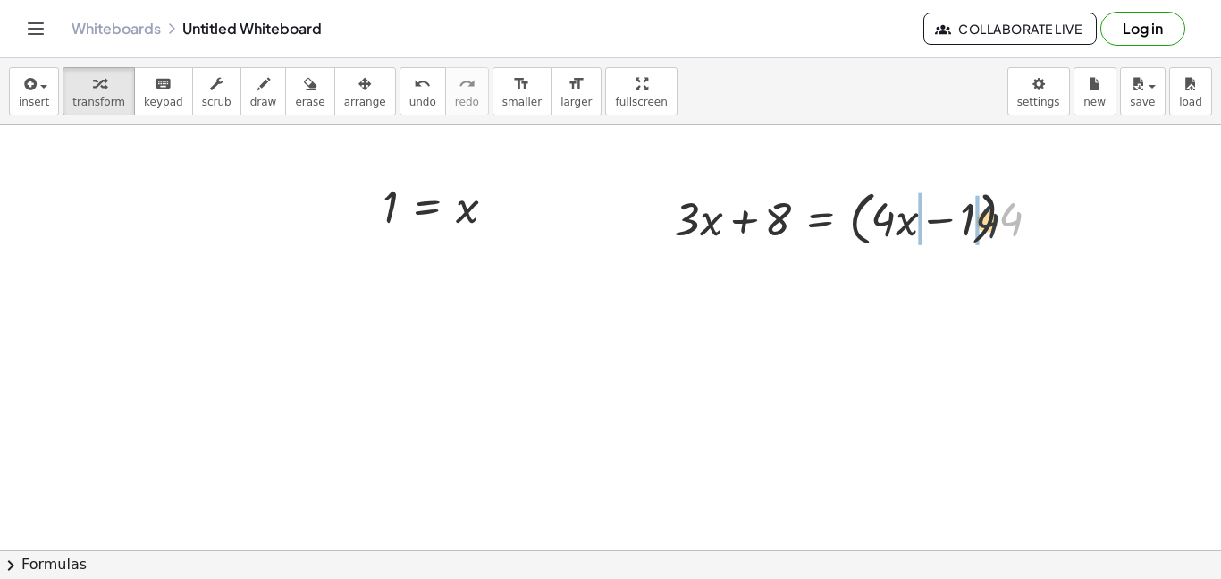
drag, startPoint x: 1016, startPoint y: 220, endPoint x: 969, endPoint y: 222, distance: 46.5
click at [969, 222] on div at bounding box center [864, 217] width 398 height 68
click at [893, 220] on div at bounding box center [859, 217] width 389 height 61
drag, startPoint x: 908, startPoint y: 218, endPoint x: 854, endPoint y: 220, distance: 53.7
click at [959, 219] on div at bounding box center [855, 217] width 380 height 61
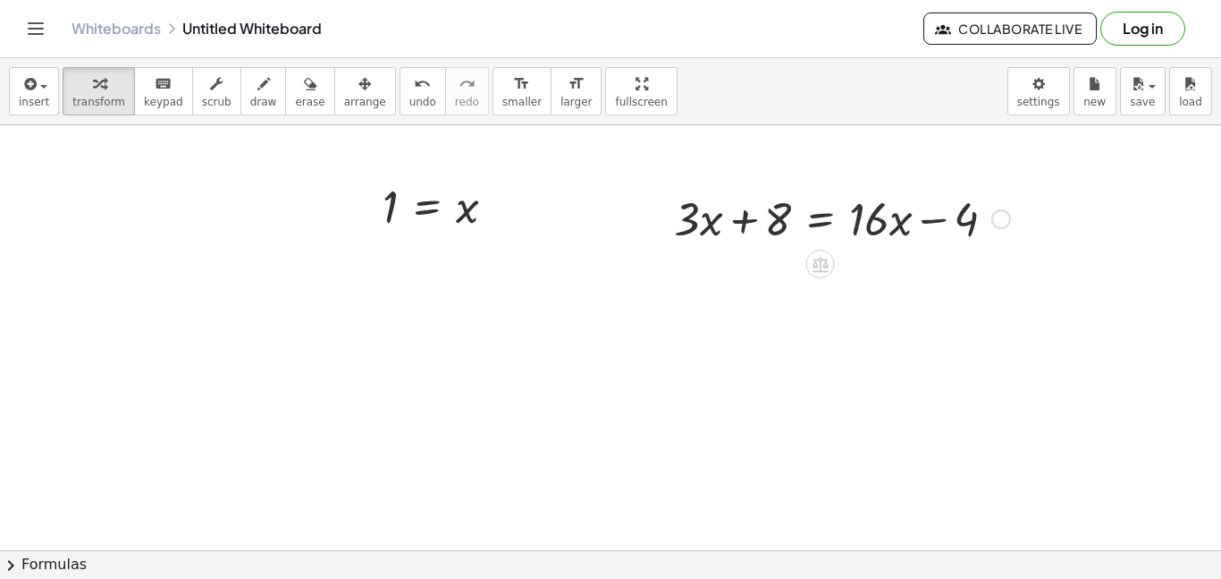
click at [833, 220] on div at bounding box center [842, 217] width 354 height 61
click at [724, 215] on div at bounding box center [842, 217] width 535 height 61
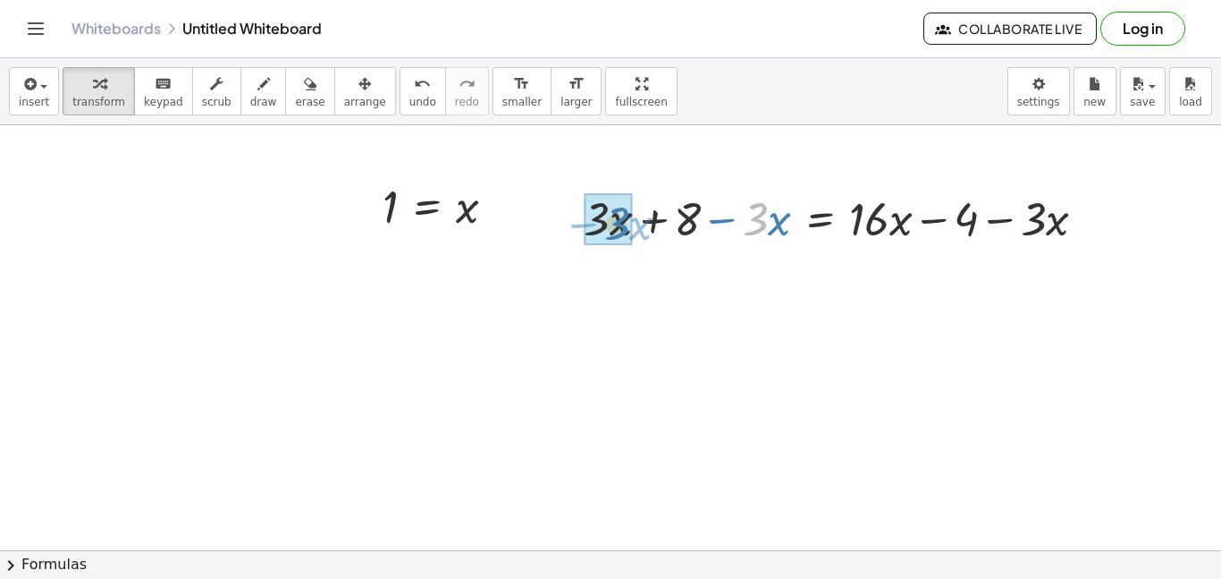
drag, startPoint x: 748, startPoint y: 219, endPoint x: 609, endPoint y: 224, distance: 138.7
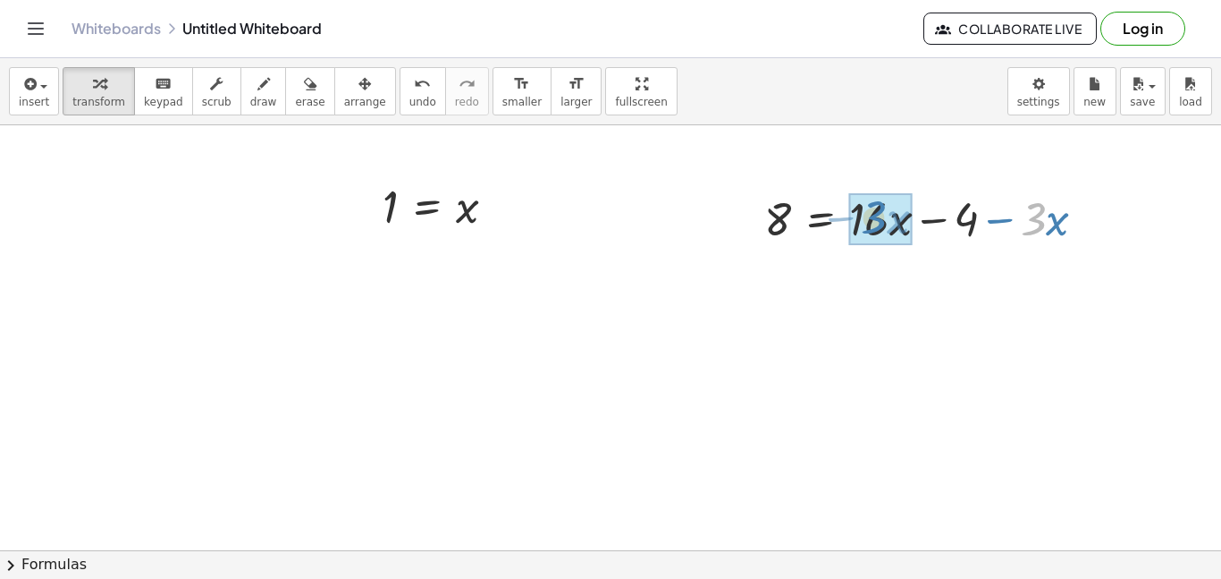
drag, startPoint x: 1026, startPoint y: 220, endPoint x: 865, endPoint y: 220, distance: 161.8
click at [819, 219] on div at bounding box center [888, 217] width 265 height 61
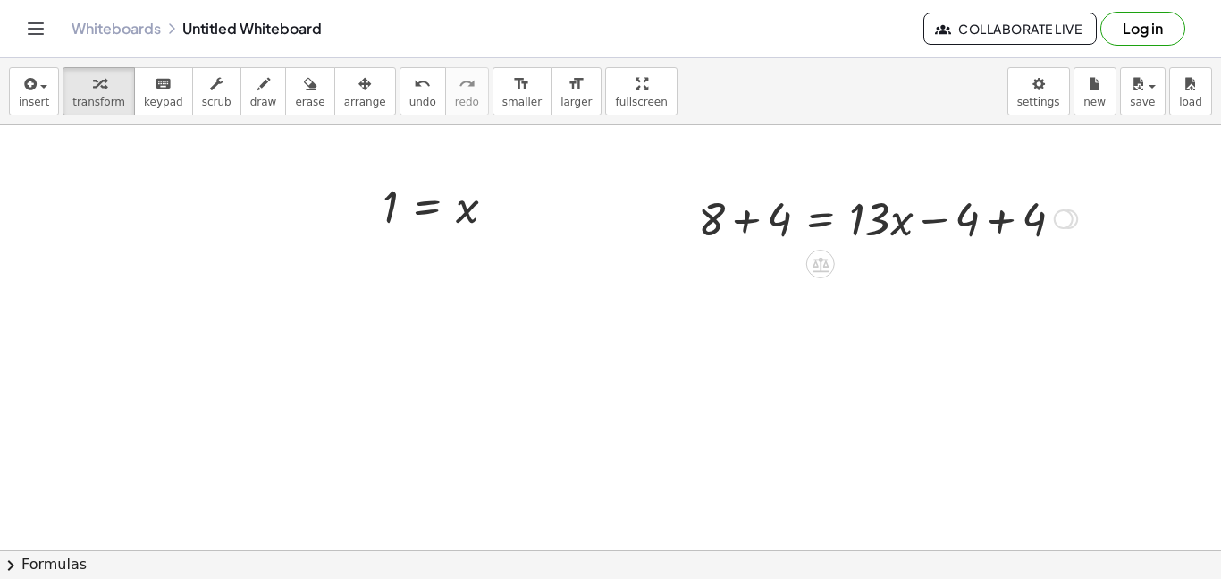
click at [1005, 223] on div at bounding box center [887, 217] width 397 height 61
click at [758, 225] on div at bounding box center [821, 217] width 265 height 61
click at [824, 219] on div at bounding box center [847, 217] width 211 height 61
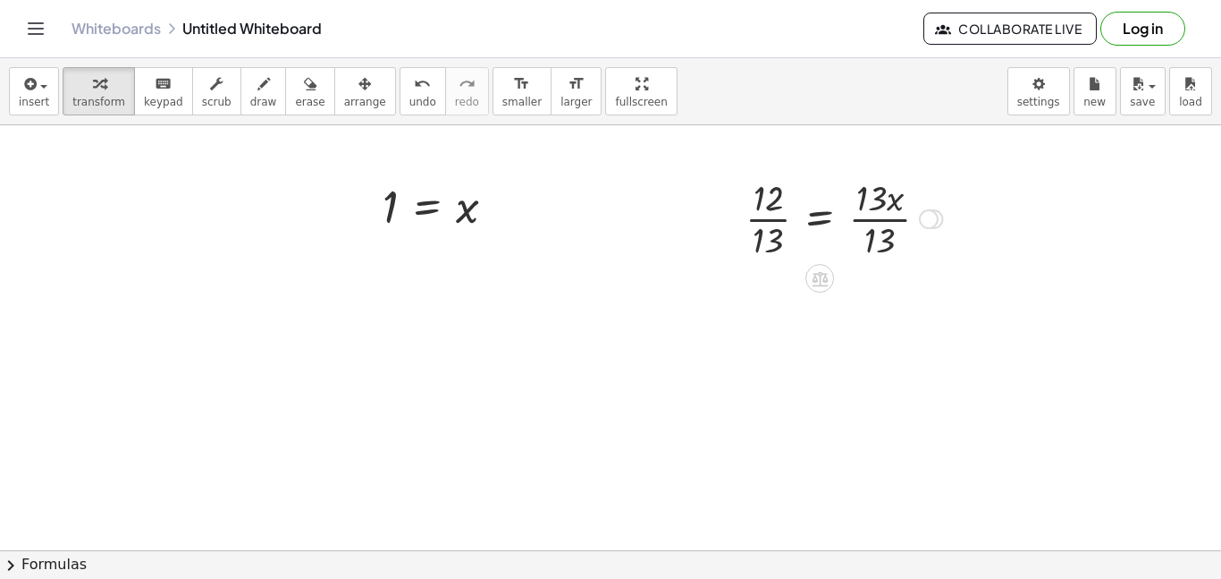
click at [884, 216] on div at bounding box center [844, 217] width 215 height 89
click at [764, 224] on div at bounding box center [824, 217] width 175 height 89
